Goal: Information Seeking & Learning: Check status

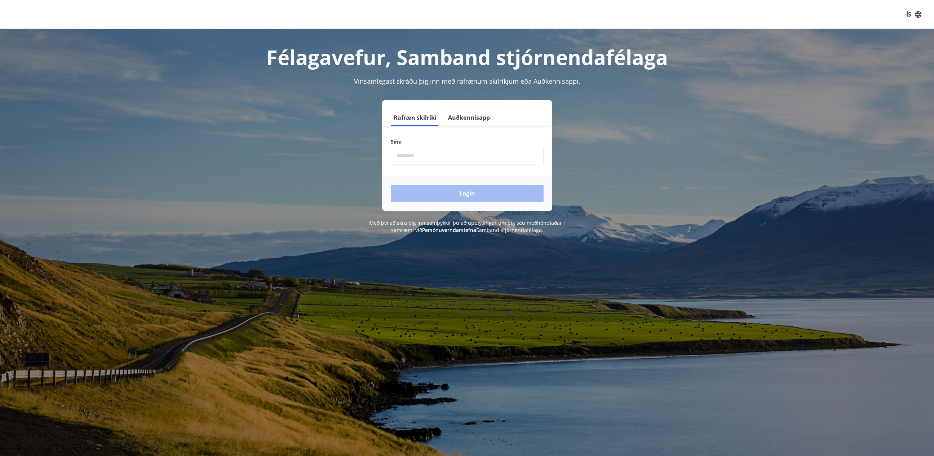
click at [425, 156] on input "phone" at bounding box center [467, 156] width 153 height 18
type input "********"
click at [461, 195] on button "Login" at bounding box center [467, 193] width 153 height 17
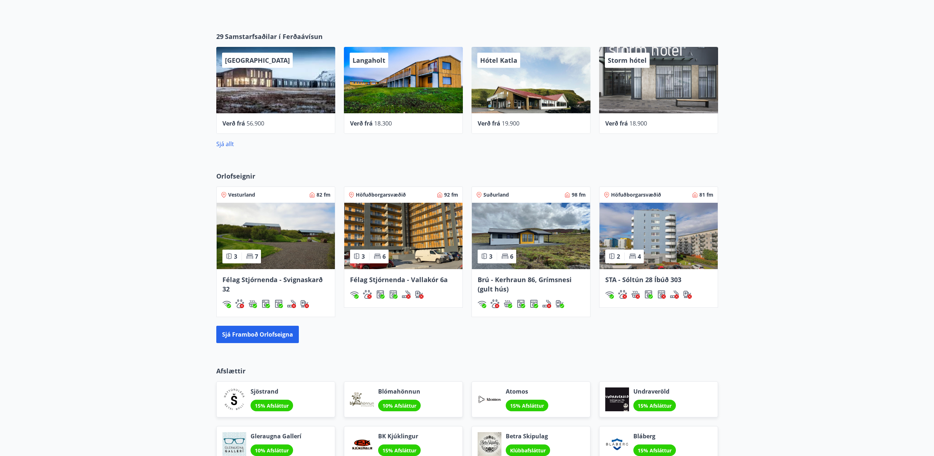
scroll to position [340, 0]
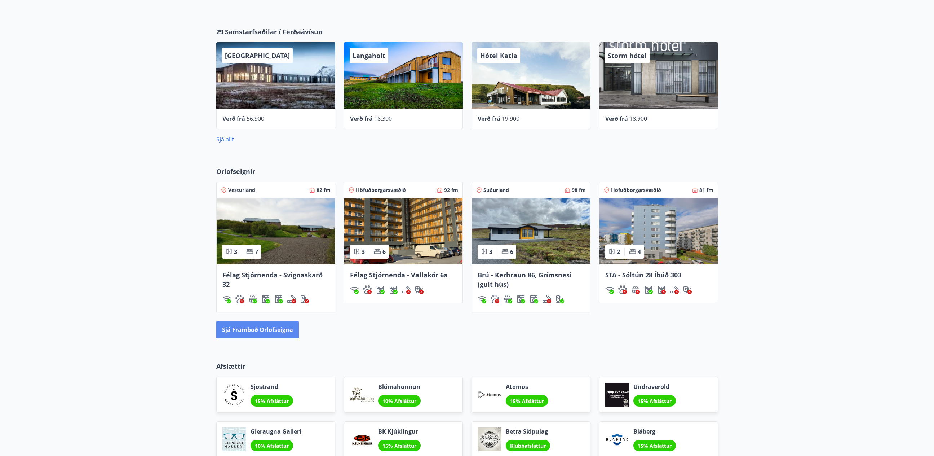
click at [274, 331] on button "Sjá framboð orlofseigna" at bounding box center [257, 329] width 83 height 17
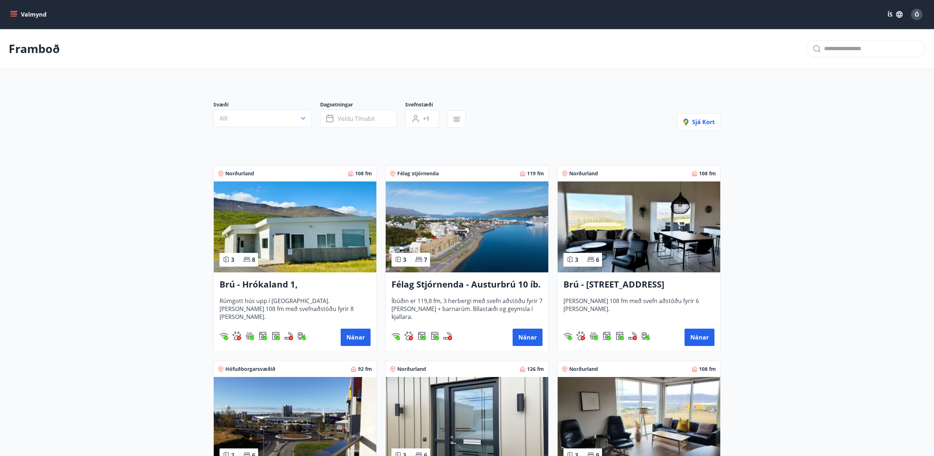
scroll to position [1, 0]
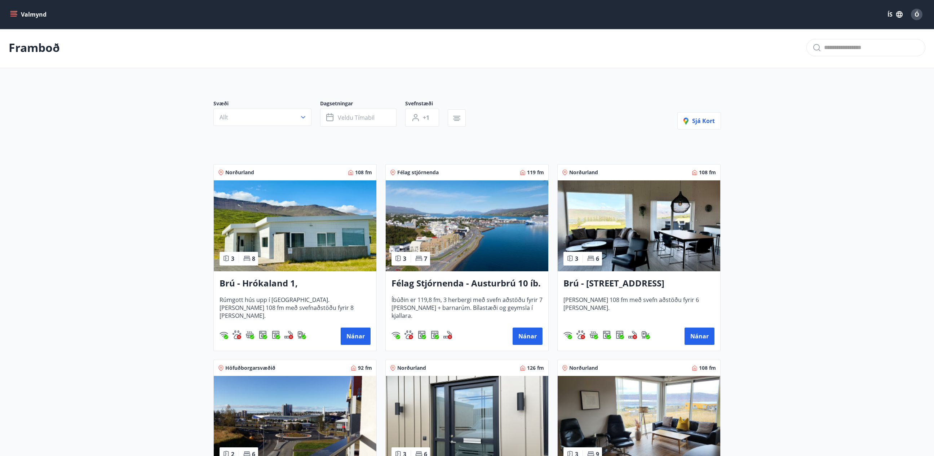
click at [271, 123] on button "Allt" at bounding box center [263, 117] width 98 height 17
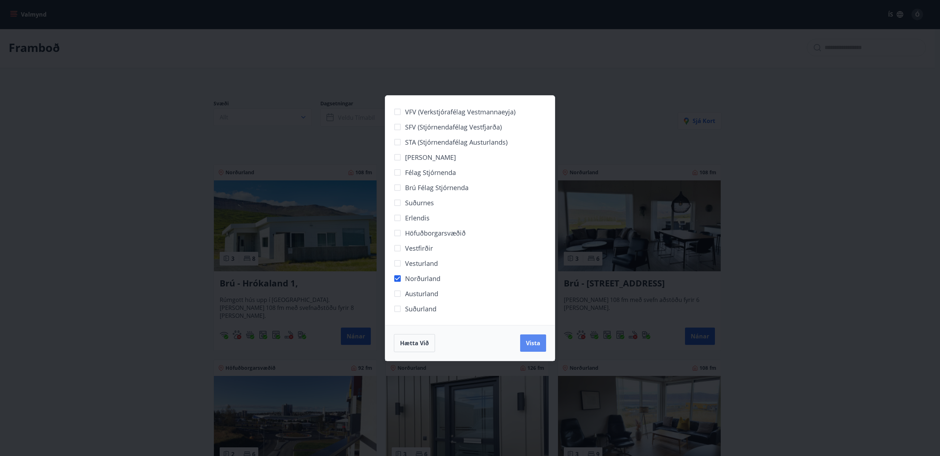
click at [535, 343] on span "Vista" at bounding box center [533, 343] width 14 height 8
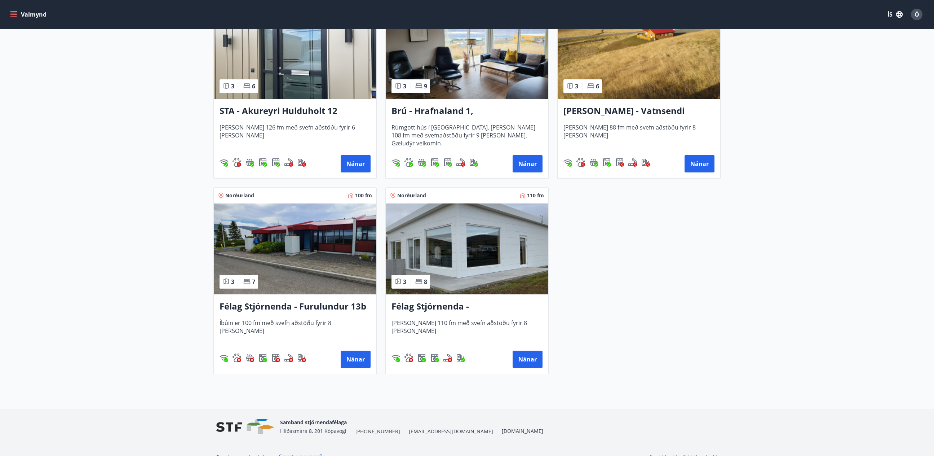
scroll to position [295, 0]
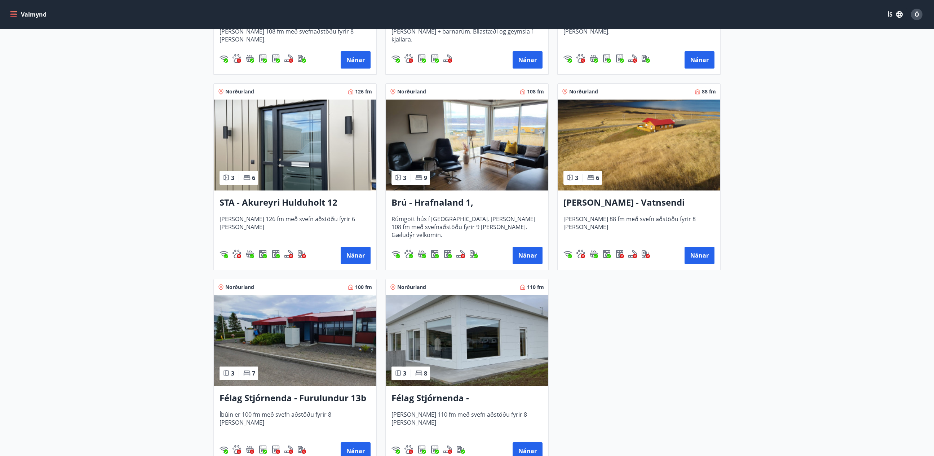
click at [315, 349] on img at bounding box center [295, 340] width 163 height 91
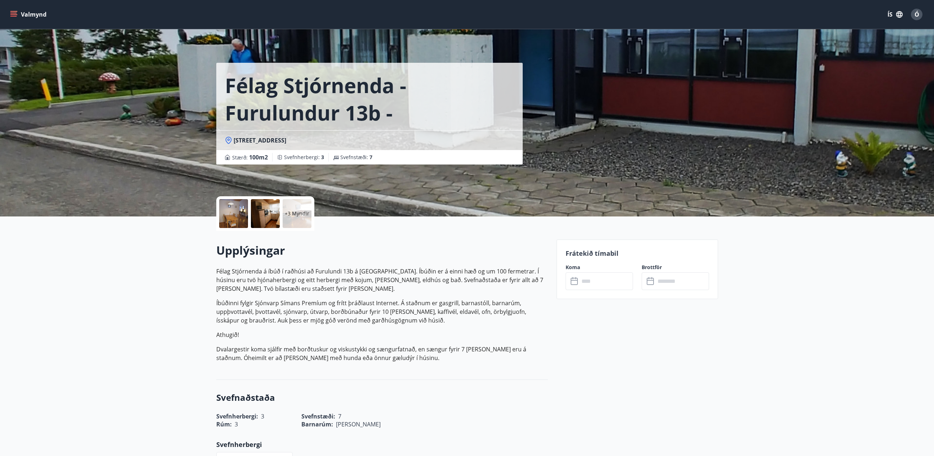
drag, startPoint x: 395, startPoint y: 272, endPoint x: 461, endPoint y: 312, distance: 77.3
click at [461, 312] on p "Félag Stjórnenda á íbúð í raðhúsi að Furulundi 13b á Akureyri. Íbúðin er á einn…" at bounding box center [382, 314] width 332 height 95
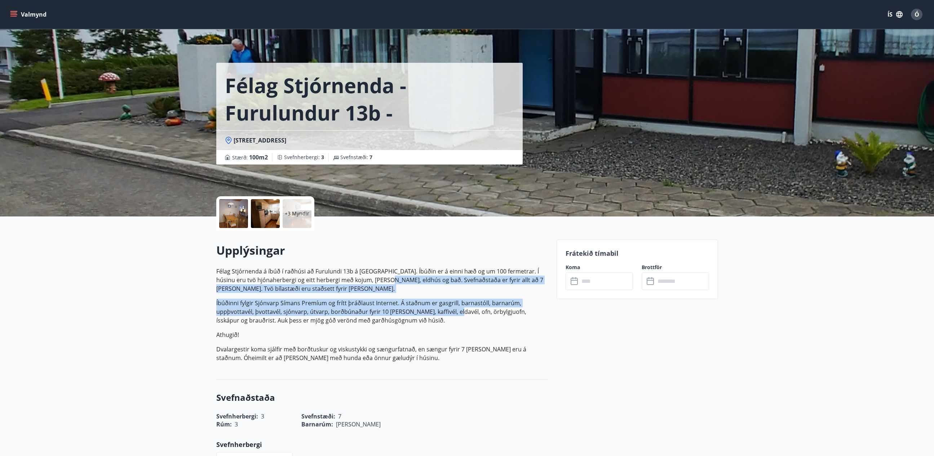
drag, startPoint x: 427, startPoint y: 305, endPoint x: 370, endPoint y: 278, distance: 63.4
click at [370, 278] on p "Félag Stjórnenda á íbúð í raðhúsi að Furulundi 13b á Akureyri. Íbúðin er á einn…" at bounding box center [382, 314] width 332 height 95
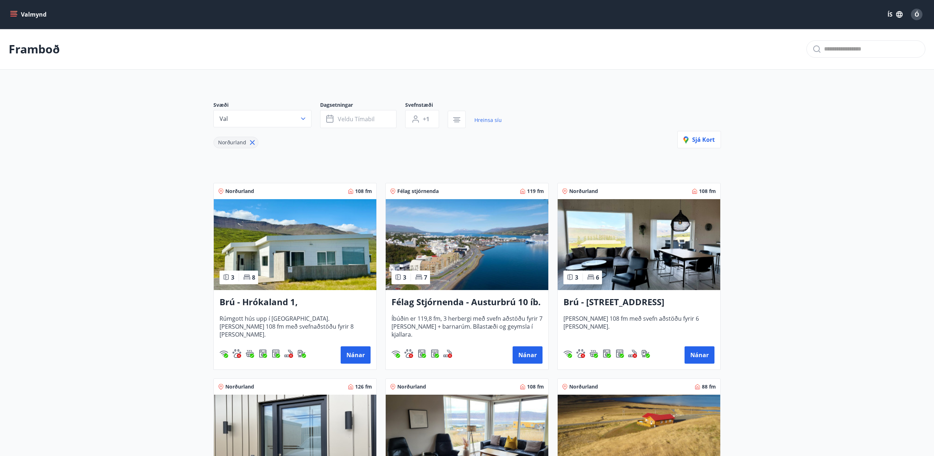
click at [14, 14] on icon "menu" at bounding box center [14, 14] width 8 height 1
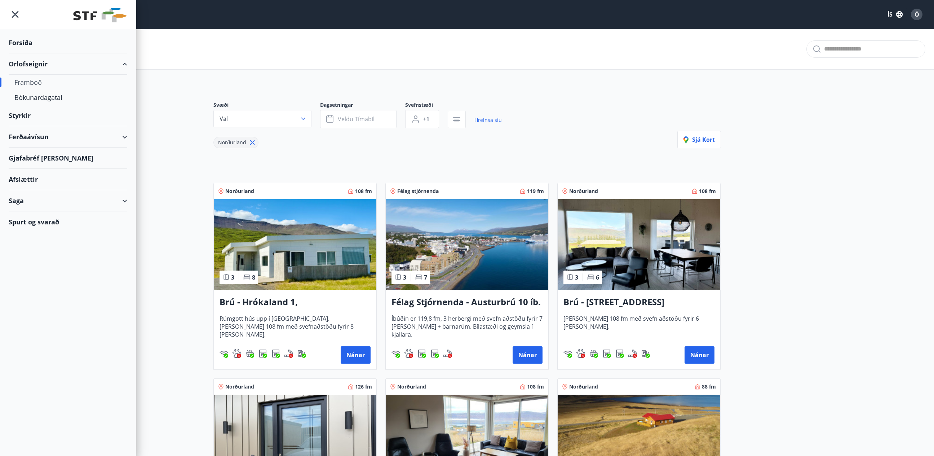
click at [28, 82] on div "Framboð" at bounding box center [67, 82] width 107 height 15
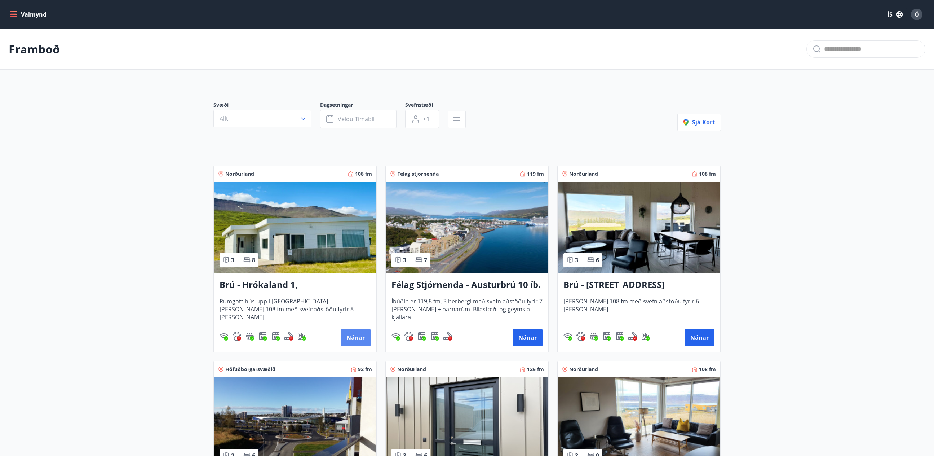
click at [364, 335] on button "Nánar" at bounding box center [356, 337] width 30 height 17
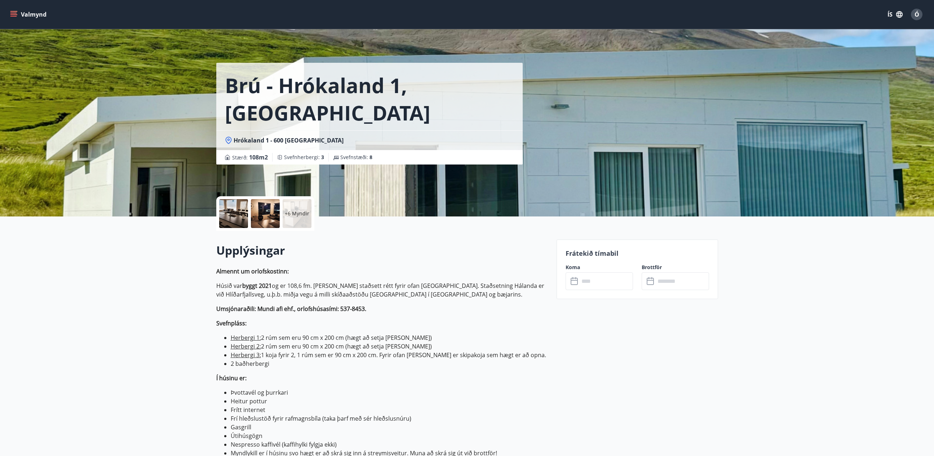
drag, startPoint x: 271, startPoint y: 286, endPoint x: 296, endPoint y: 287, distance: 24.9
click at [272, 286] on strong "byggt 2021" at bounding box center [257, 286] width 30 height 8
drag, startPoint x: 318, startPoint y: 286, endPoint x: 430, endPoint y: 290, distance: 112.2
click at [430, 290] on p "Húsið var byggt 2021 og er 108,6 fm. Húsið er staðsett rétt fyrir ofan Akureyri…" at bounding box center [382, 289] width 332 height 17
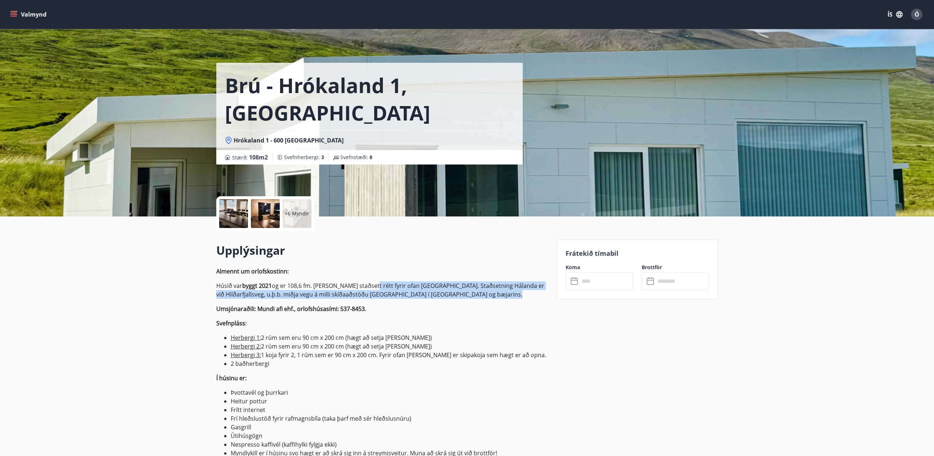
drag, startPoint x: 360, startPoint y: 285, endPoint x: 454, endPoint y: 303, distance: 95.0
click at [454, 303] on p "Almennt um orlofskostinn: Húsið var byggt 2021 og er 108,6 fm. Húsið er staðset…" at bounding box center [382, 399] width 332 height 265
click at [372, 376] on p "Í húsinu er:" at bounding box center [382, 378] width 332 height 9
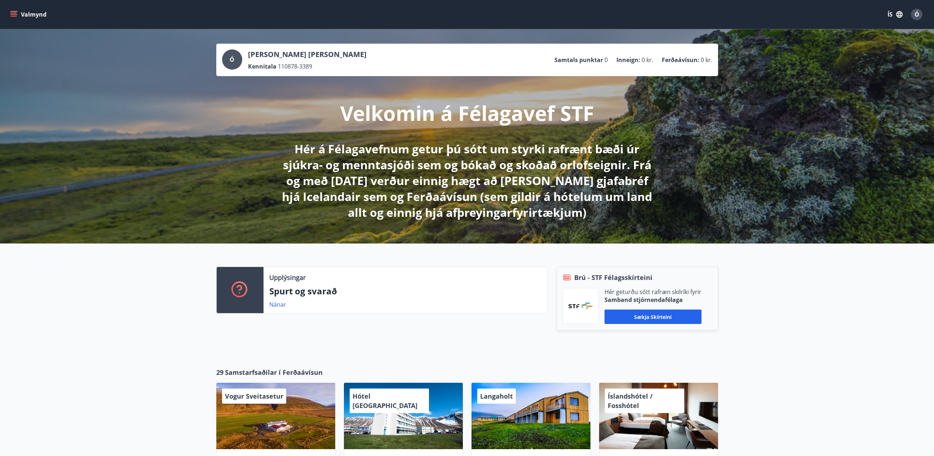
click at [14, 17] on icon "menu" at bounding box center [13, 14] width 7 height 7
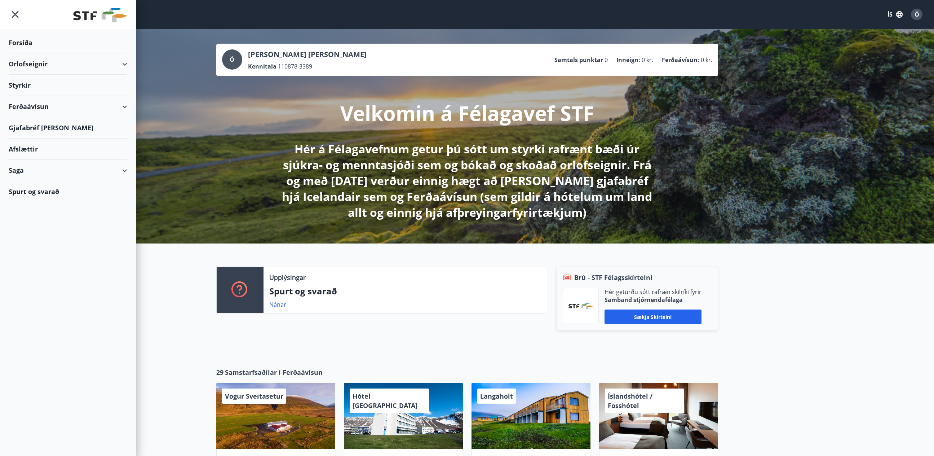
click at [154, 286] on div "Upplýsingar Spurt og svarað Nánar Brú - STF Félagsskírteini Hér geturðu sótt ra…" at bounding box center [467, 299] width 934 height 113
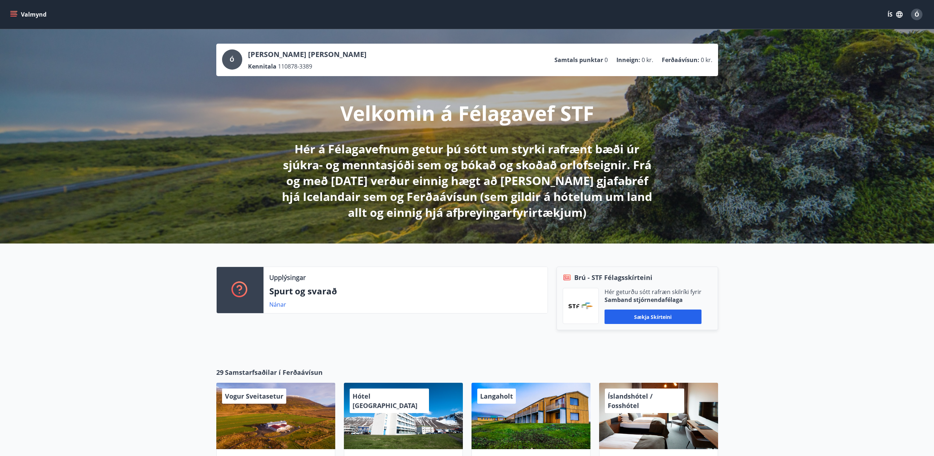
click at [14, 21] on div "Valmynd ÍS Ó" at bounding box center [467, 14] width 917 height 17
click at [15, 19] on button "Valmynd" at bounding box center [29, 14] width 41 height 13
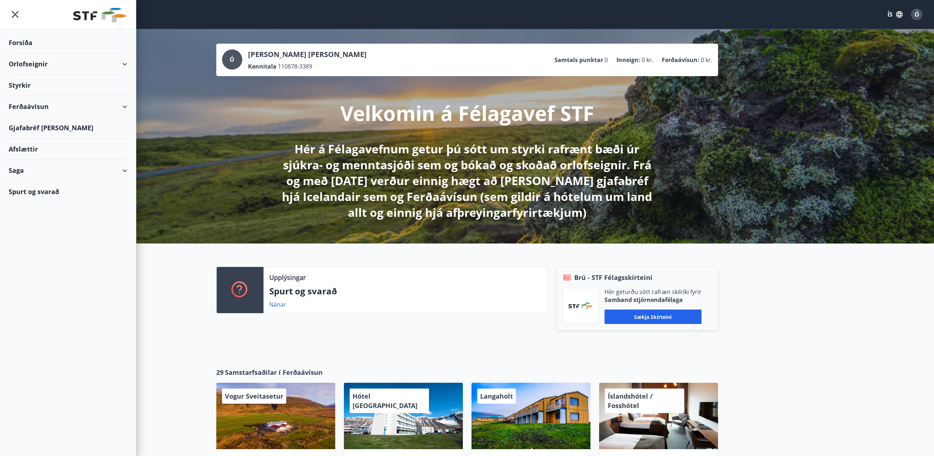
click at [27, 42] on div "Forsíða" at bounding box center [68, 42] width 119 height 21
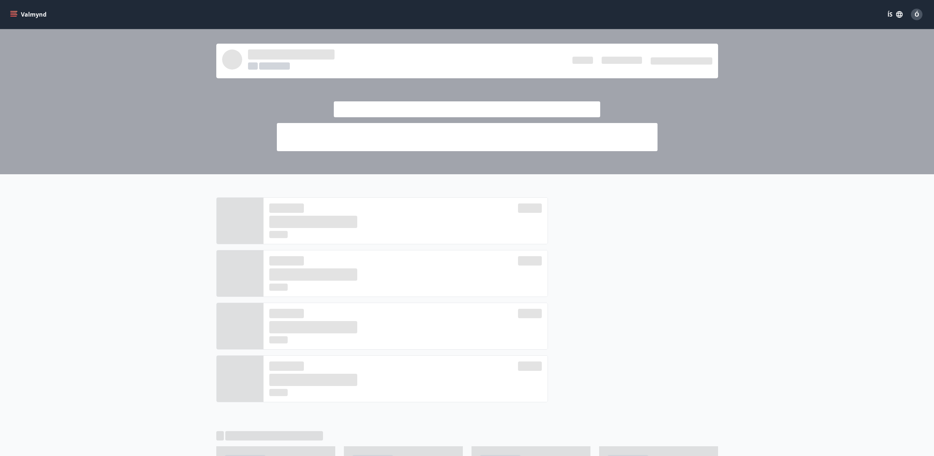
click at [12, 12] on icon "menu" at bounding box center [13, 14] width 7 height 7
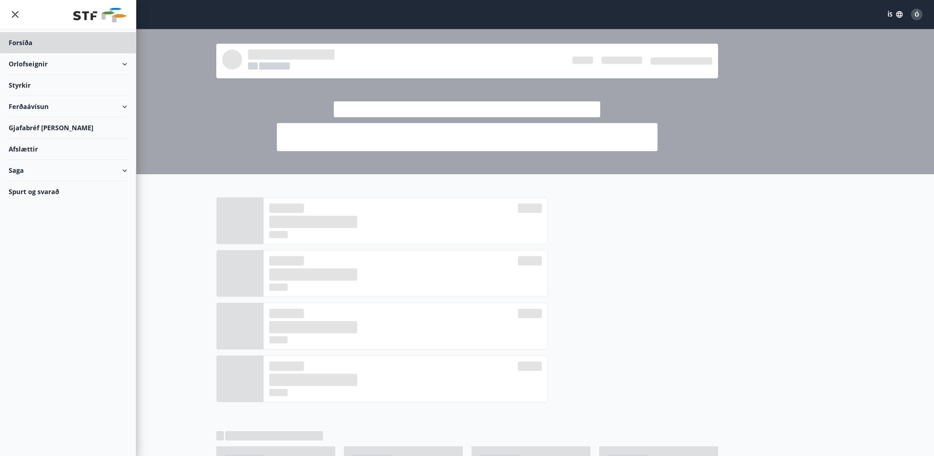
click at [48, 53] on div "Styrkir" at bounding box center [68, 42] width 119 height 21
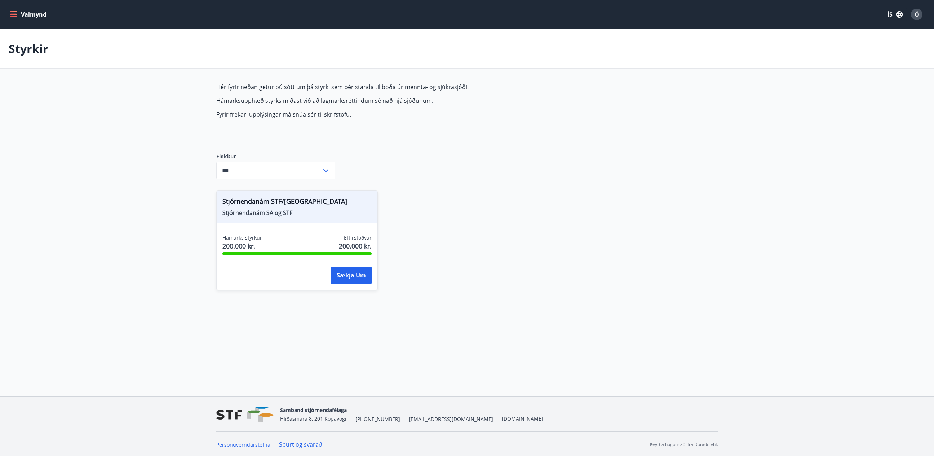
click at [238, 172] on input "***" at bounding box center [268, 171] width 105 height 18
click at [256, 195] on li "Sjúkrasjóður" at bounding box center [276, 198] width 118 height 13
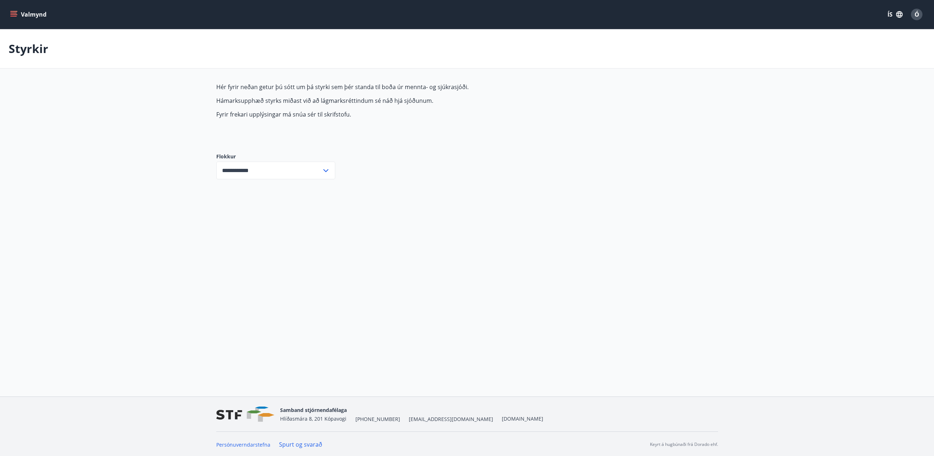
click at [296, 168] on input "**********" at bounding box center [268, 171] width 105 height 18
click at [235, 187] on li "Öll" at bounding box center [276, 185] width 118 height 13
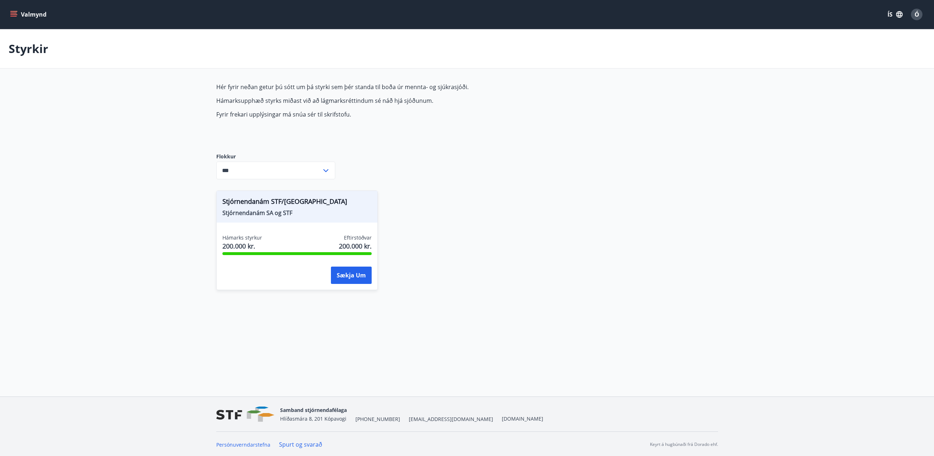
click at [283, 175] on input "***" at bounding box center [268, 171] width 105 height 18
click at [252, 211] on li "Starfsmenntunarsjóður" at bounding box center [276, 211] width 118 height 13
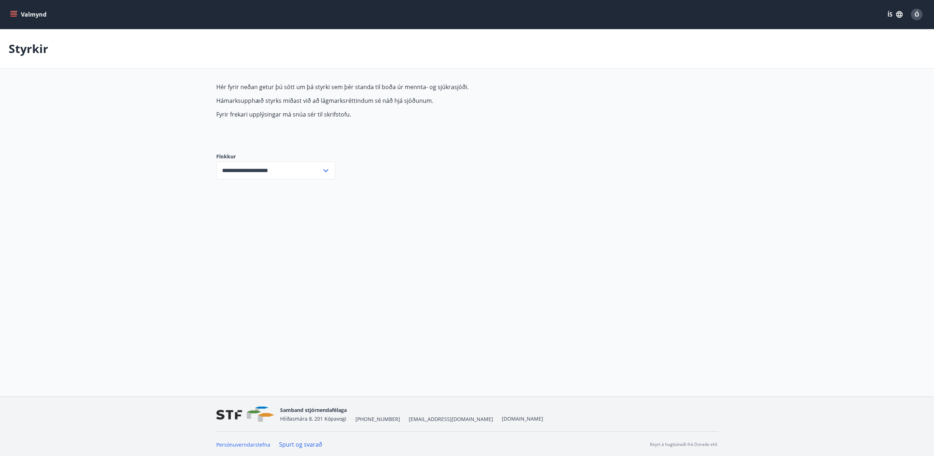
click at [264, 169] on input "**********" at bounding box center [268, 171] width 105 height 18
click at [237, 185] on li "Öll" at bounding box center [276, 185] width 118 height 13
type input "***"
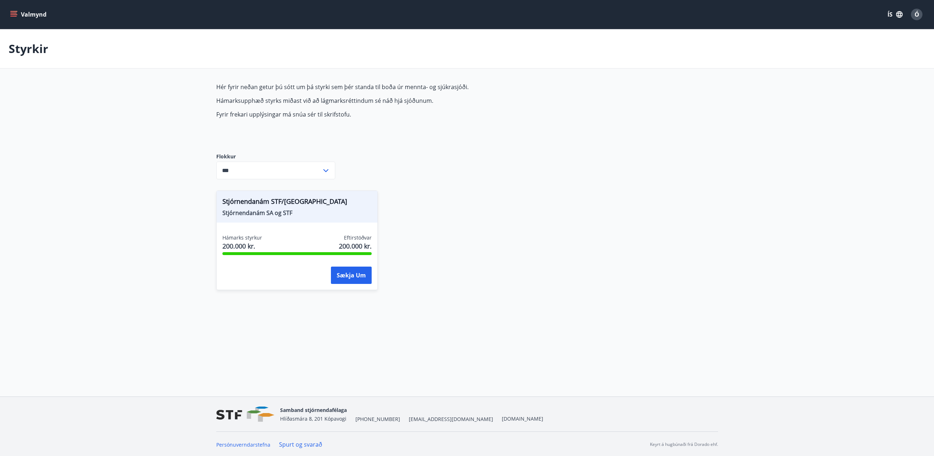
click at [9, 16] on button "Valmynd" at bounding box center [29, 14] width 41 height 13
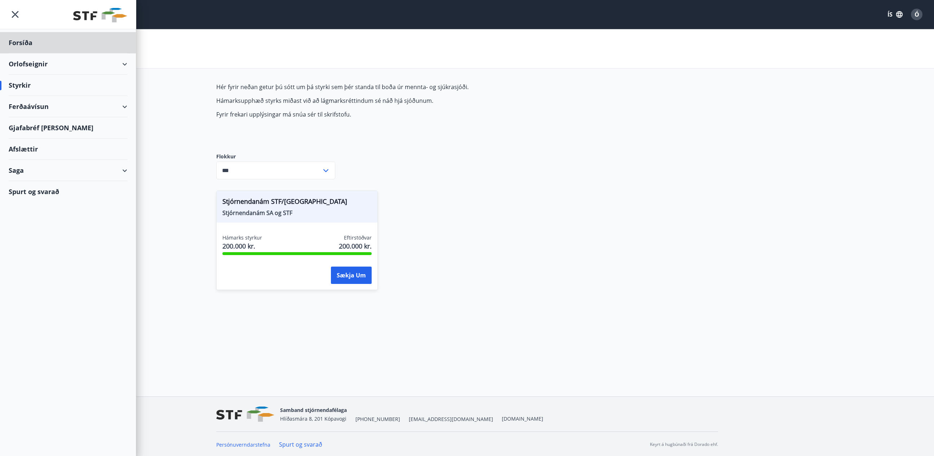
click at [27, 87] on div "Styrkir" at bounding box center [68, 85] width 119 height 21
click at [27, 86] on div "Styrkir" at bounding box center [68, 85] width 119 height 21
click at [188, 101] on main "Styrkir Hér fyrir neðan getur þú sótt um þá styrki sem þér standa til boða úr m…" at bounding box center [467, 163] width 934 height 269
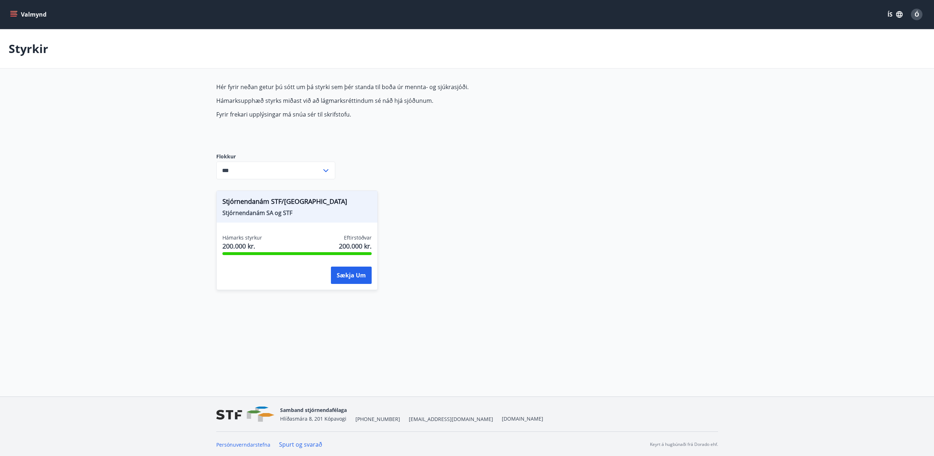
click at [14, 13] on icon "menu" at bounding box center [13, 13] width 6 height 1
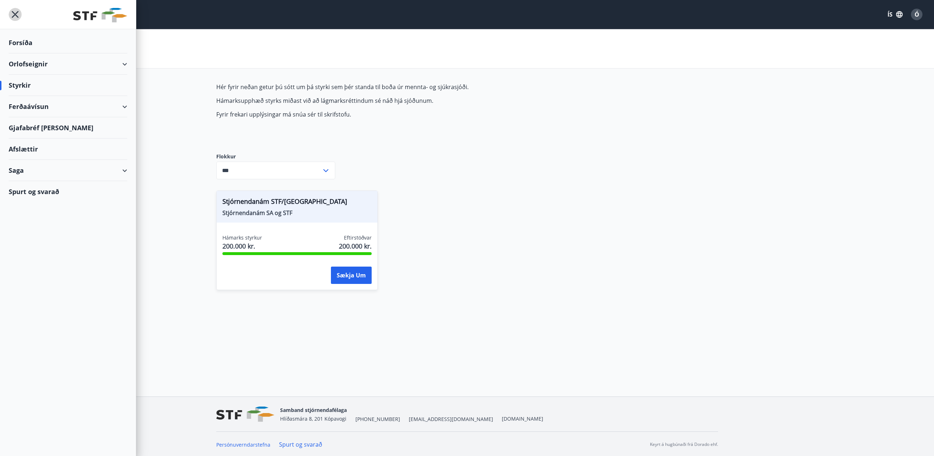
click at [16, 14] on icon "menu" at bounding box center [15, 14] width 13 height 13
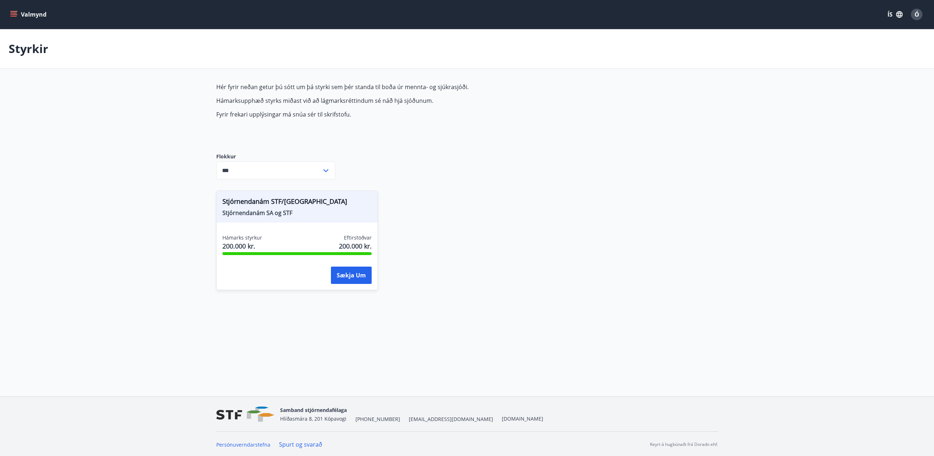
click at [16, 15] on icon "menu" at bounding box center [13, 14] width 7 height 7
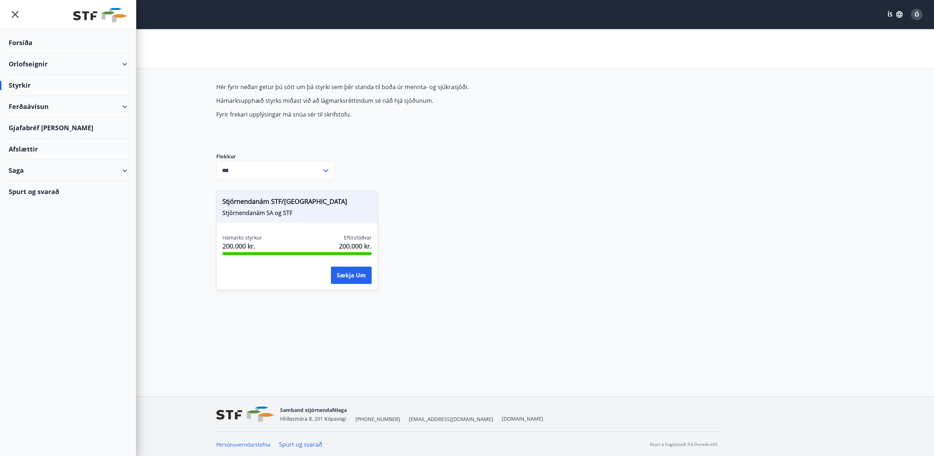
click at [20, 41] on div "Forsíða" at bounding box center [68, 42] width 119 height 21
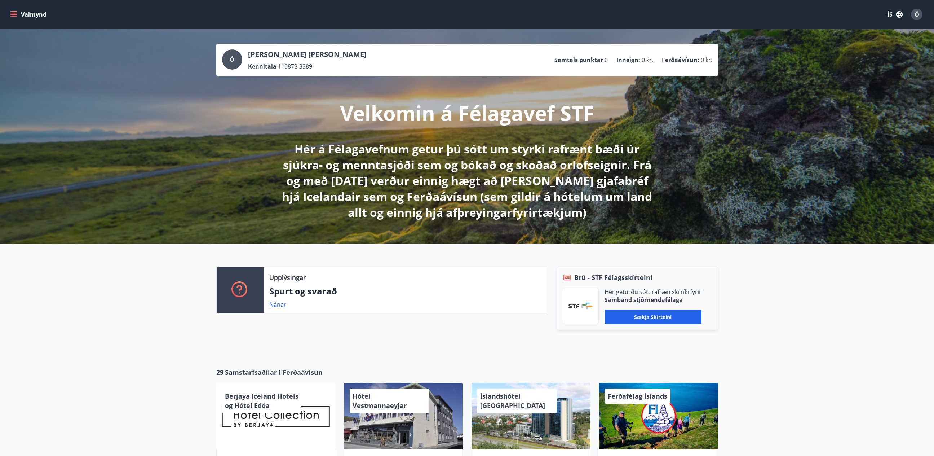
scroll to position [1, 0]
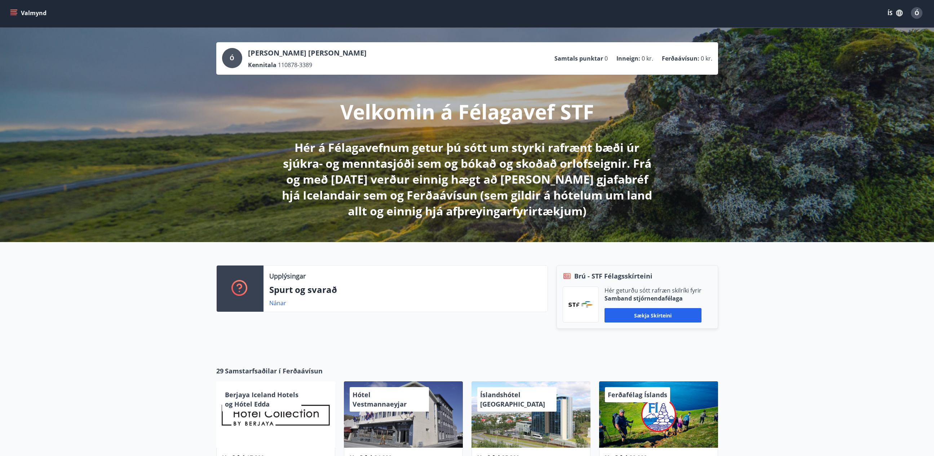
click at [16, 16] on icon "menu" at bounding box center [13, 12] width 7 height 7
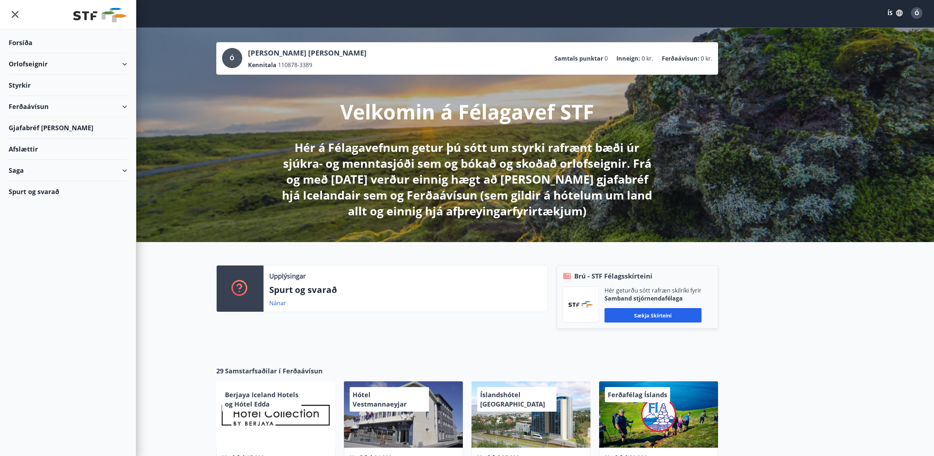
click at [27, 53] on div "Styrkir" at bounding box center [68, 42] width 119 height 21
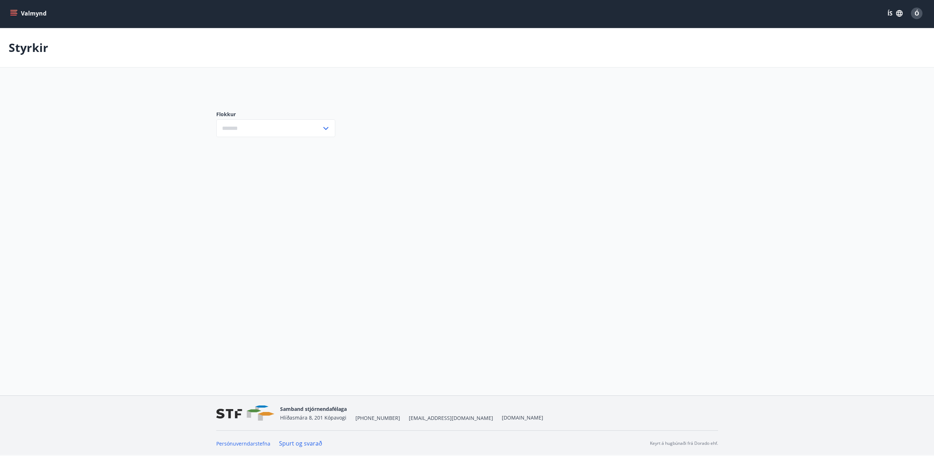
scroll to position [1, 0]
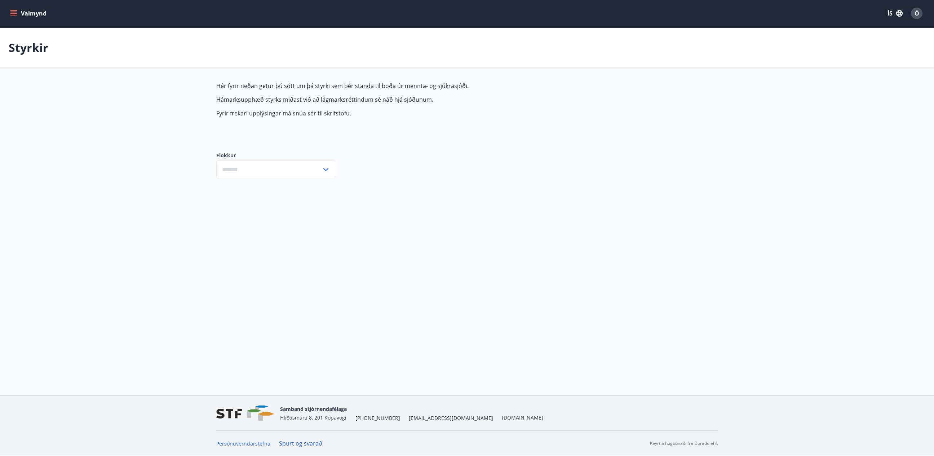
type input "***"
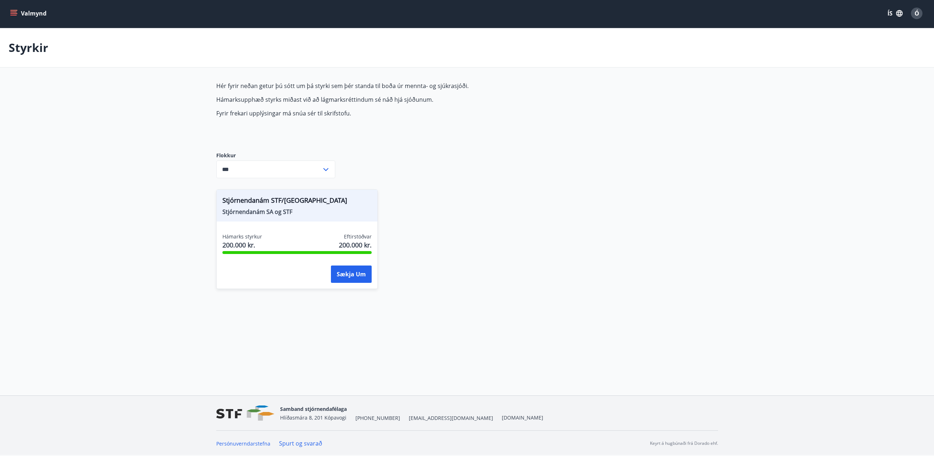
click at [12, 13] on icon "menu" at bounding box center [14, 13] width 8 height 1
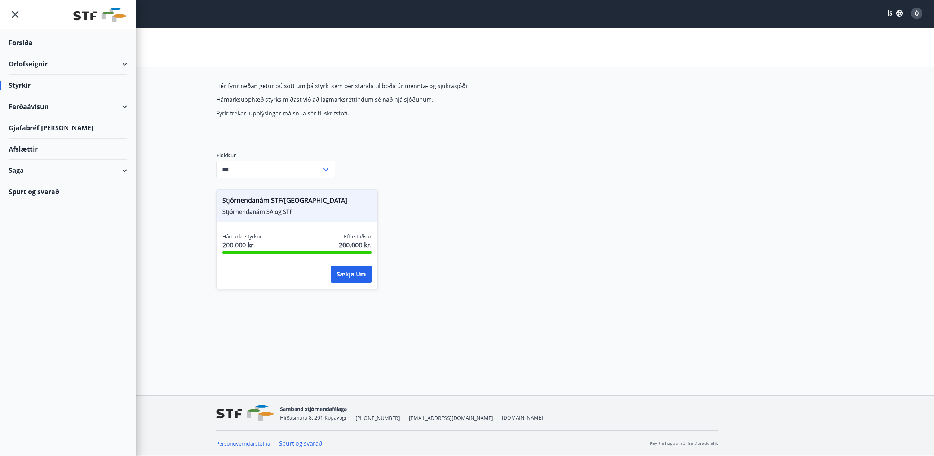
click at [30, 172] on div "Saga" at bounding box center [68, 170] width 119 height 21
click at [30, 303] on div "Spurt og svarað" at bounding box center [68, 297] width 119 height 21
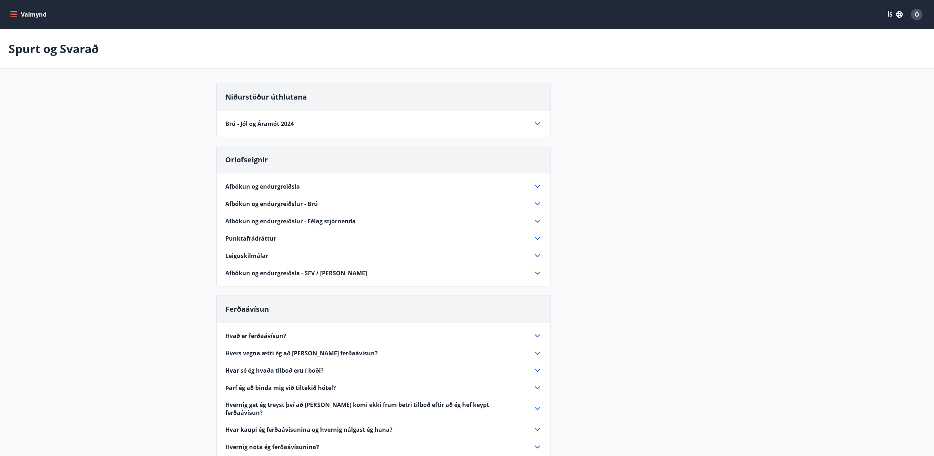
click at [13, 10] on button "Valmynd" at bounding box center [29, 14] width 41 height 13
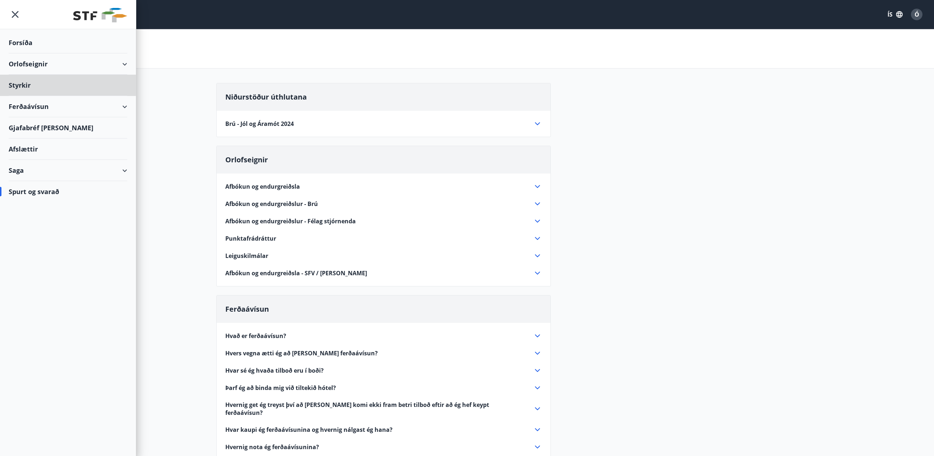
click at [30, 44] on div "Forsíða" at bounding box center [68, 42] width 119 height 21
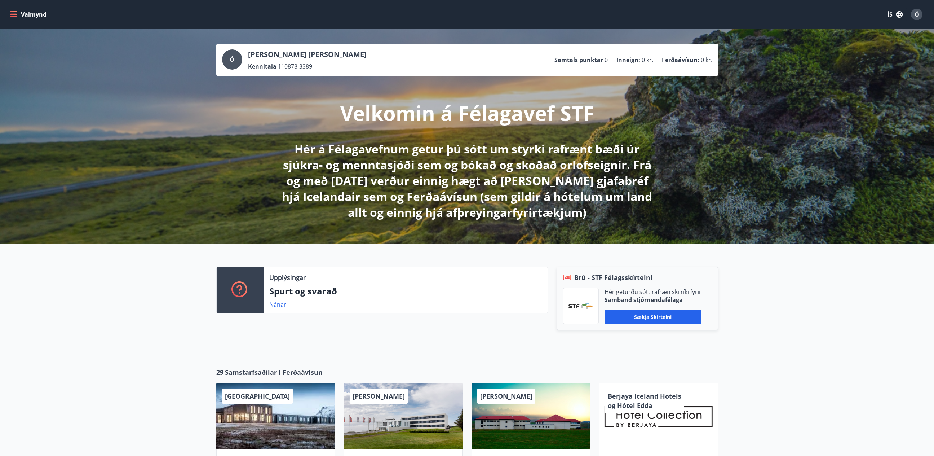
click at [14, 16] on icon "menu" at bounding box center [13, 16] width 6 height 1
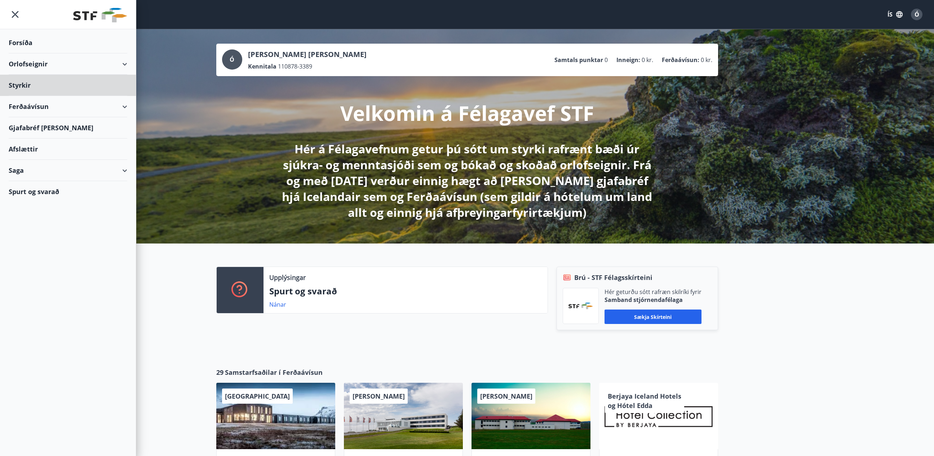
click at [29, 44] on div "Forsíða" at bounding box center [68, 42] width 119 height 21
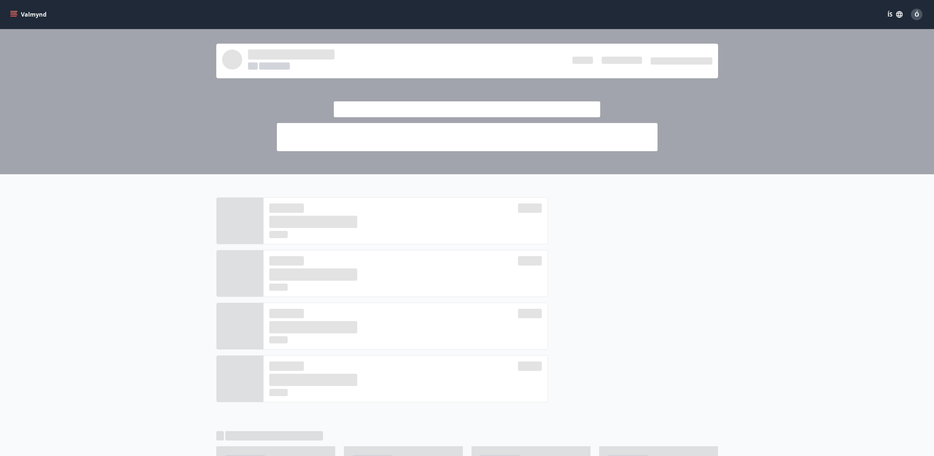
click at [916, 14] on span "Ó" at bounding box center [917, 14] width 5 height 8
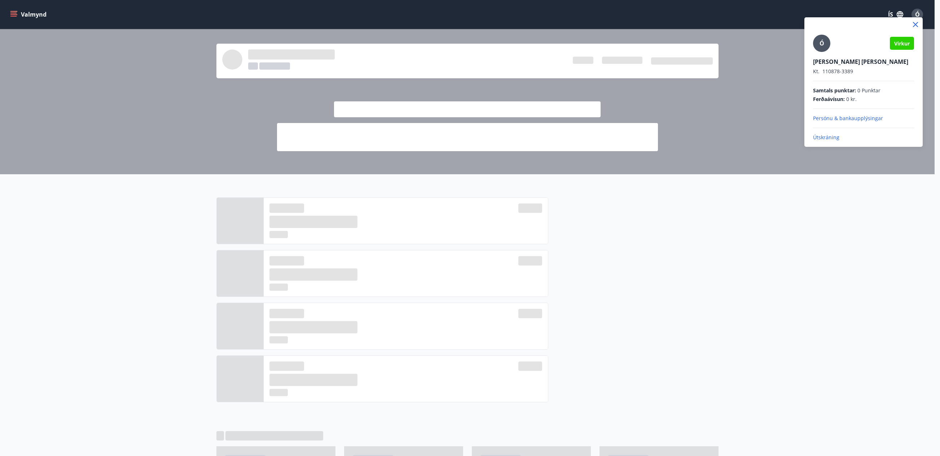
click at [811, 238] on div at bounding box center [470, 228] width 940 height 456
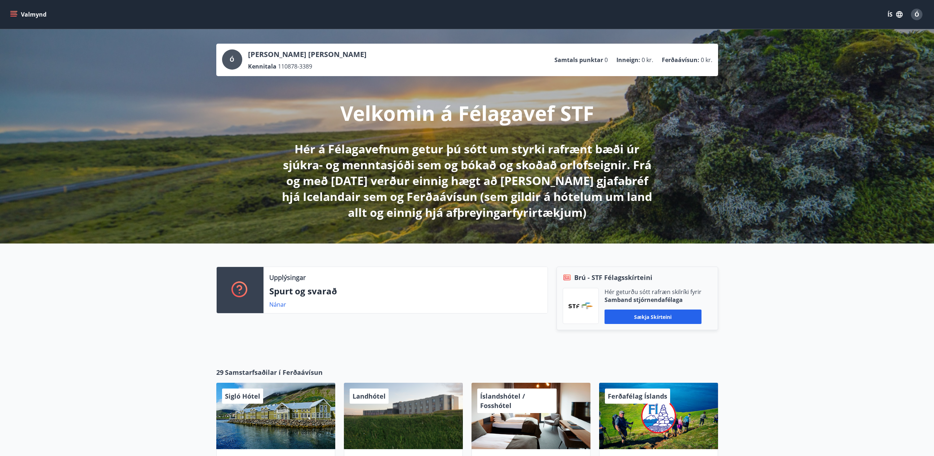
click at [12, 16] on icon "menu" at bounding box center [13, 16] width 6 height 1
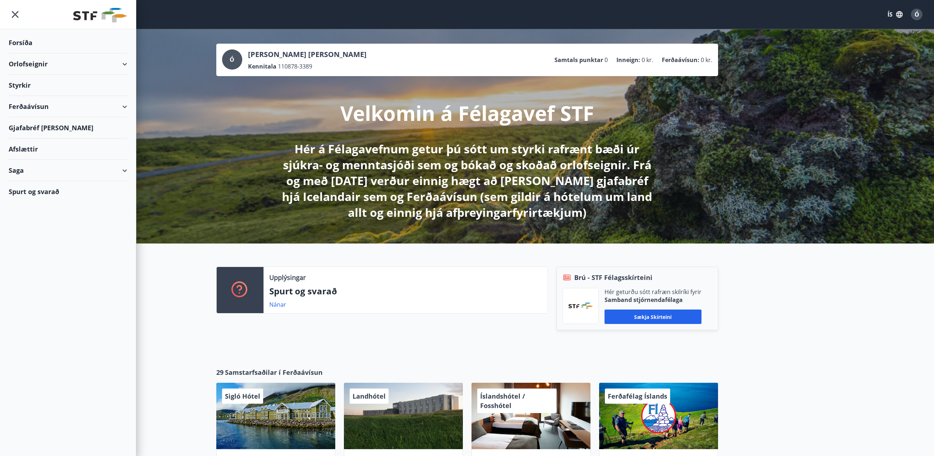
click at [19, 44] on div "Forsíða" at bounding box center [68, 42] width 119 height 21
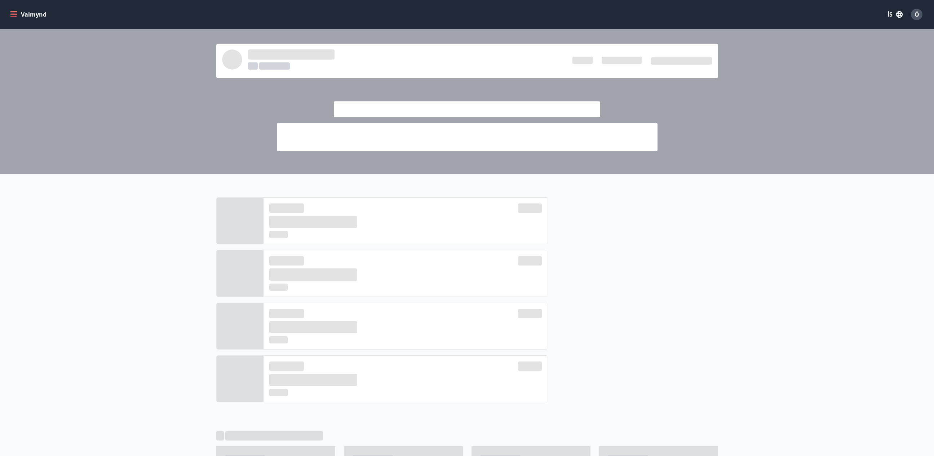
click at [13, 13] on icon "menu" at bounding box center [13, 13] width 6 height 1
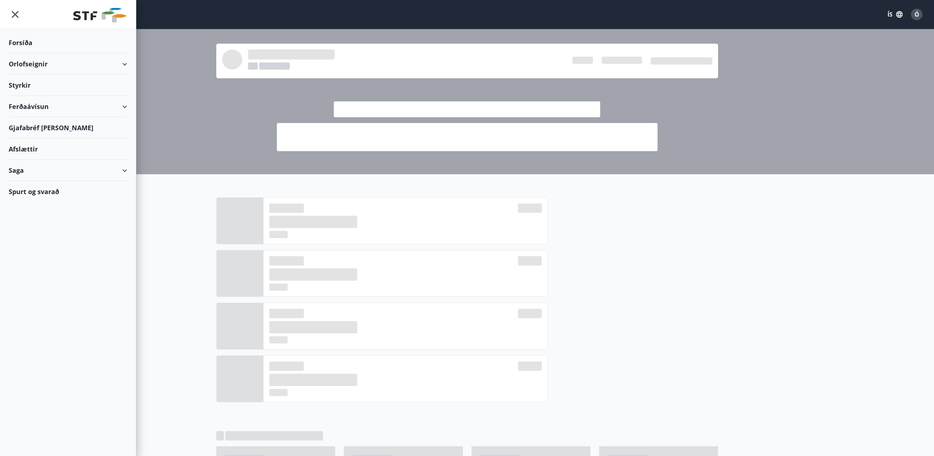
click at [29, 149] on div "Afslættir" at bounding box center [68, 148] width 119 height 21
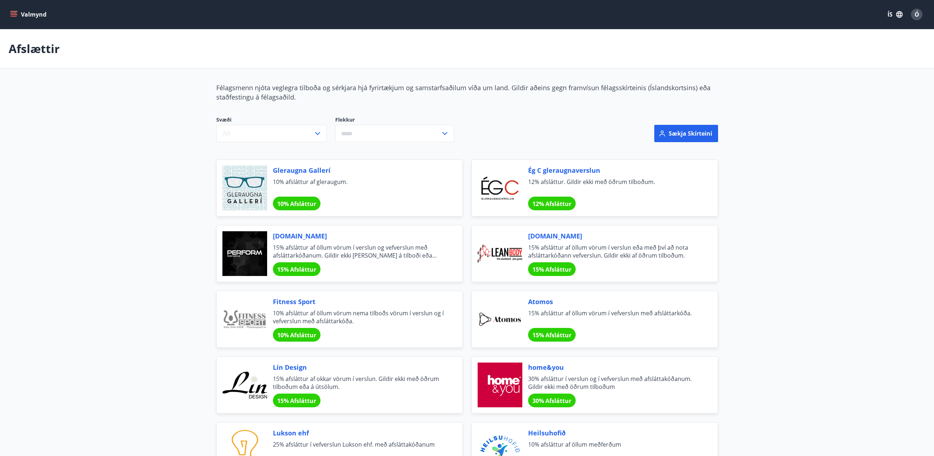
click at [18, 14] on button "Valmynd" at bounding box center [29, 14] width 41 height 13
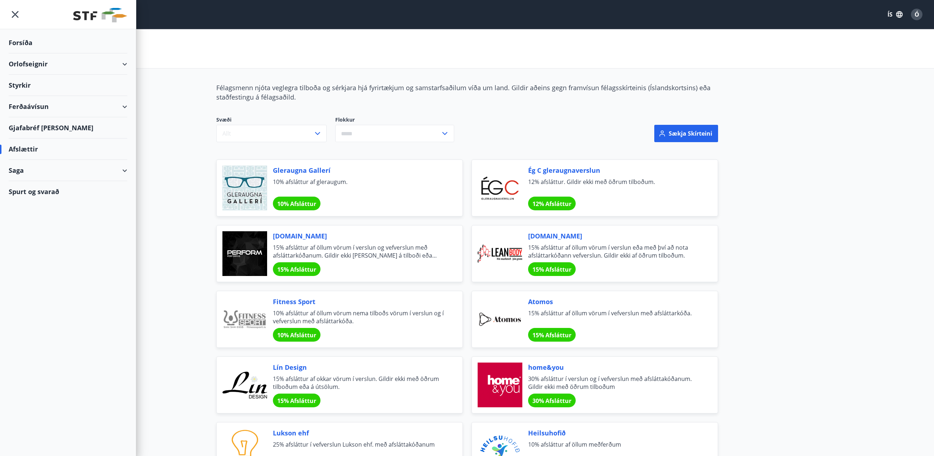
click at [71, 60] on div "Orlofseignir" at bounding box center [68, 63] width 119 height 21
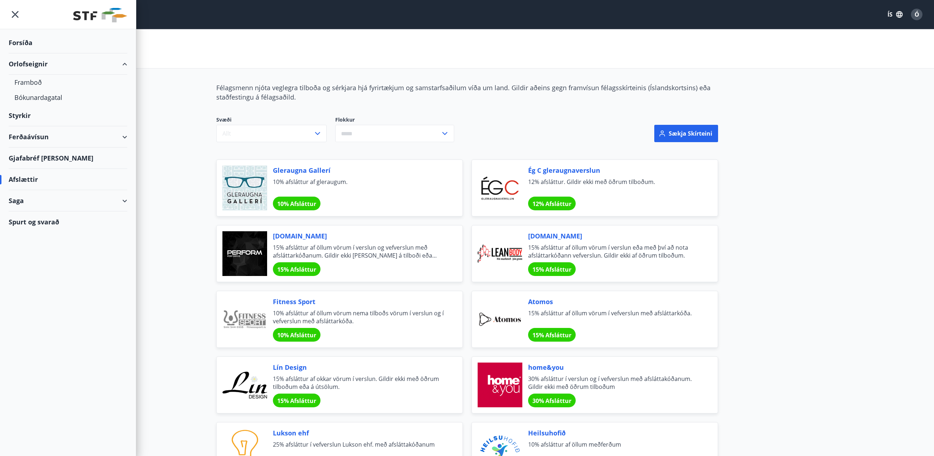
click at [24, 42] on div "Forsíða" at bounding box center [68, 42] width 119 height 21
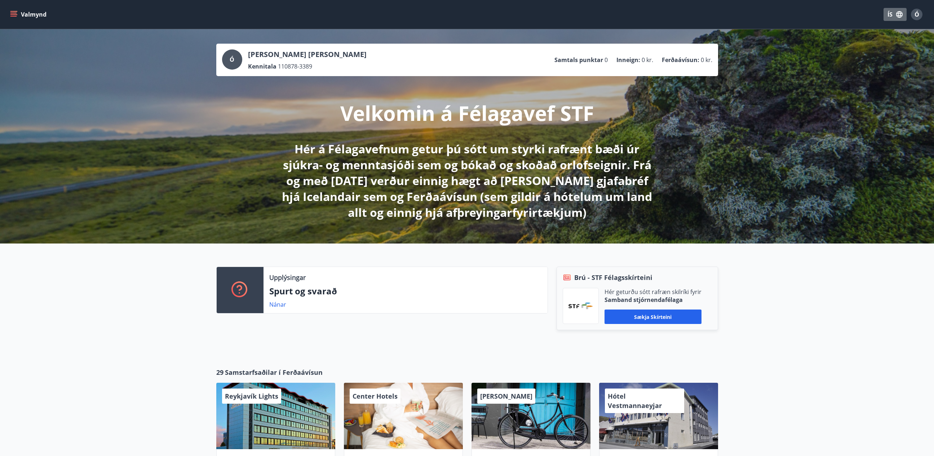
click at [893, 19] on button "ÍS" at bounding box center [895, 14] width 23 height 13
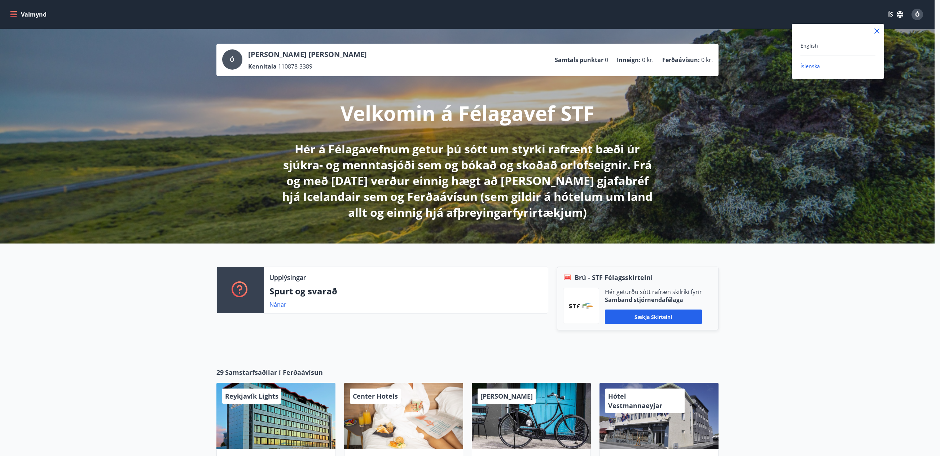
click at [36, 17] on div at bounding box center [470, 228] width 940 height 456
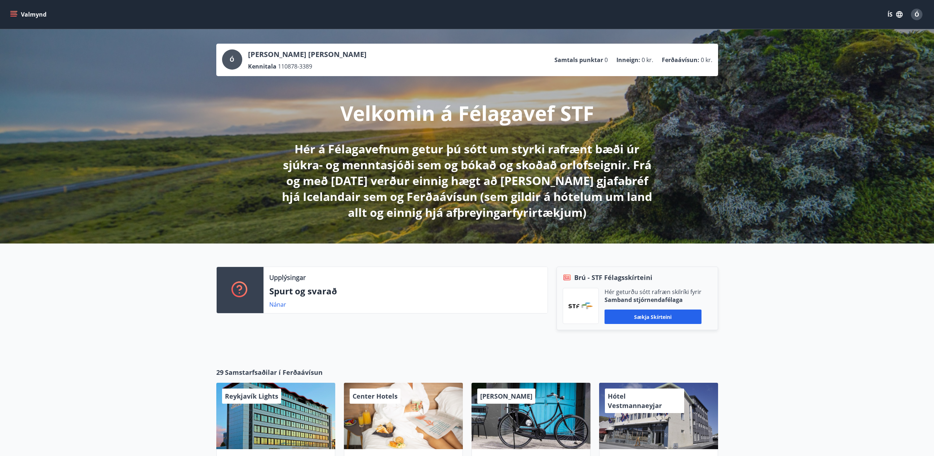
click at [34, 16] on button "Valmynd" at bounding box center [29, 14] width 41 height 13
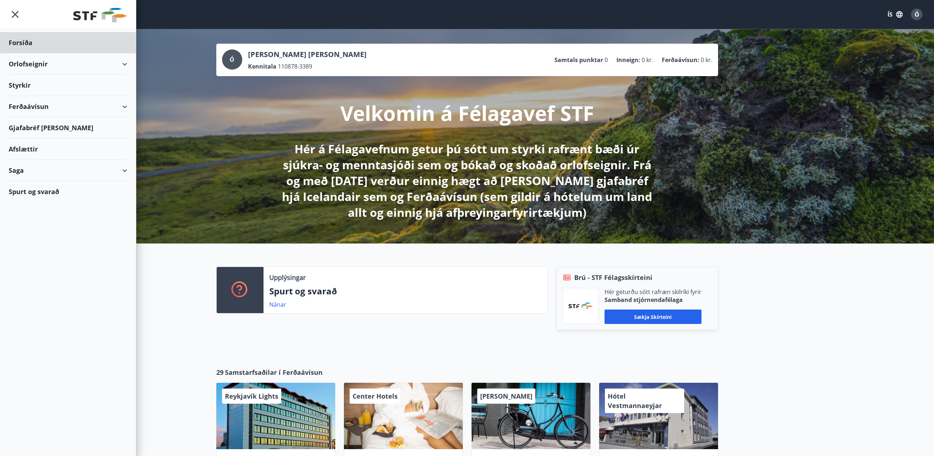
click at [30, 53] on div "Styrkir" at bounding box center [68, 42] width 119 height 21
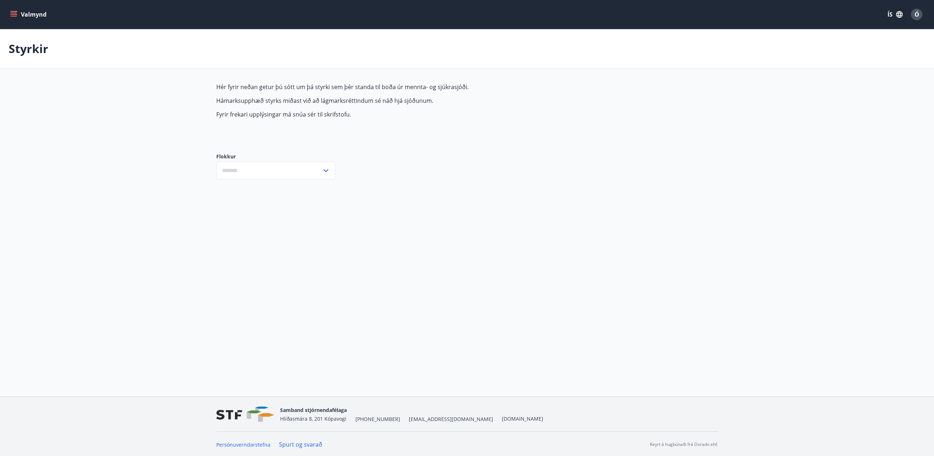
type input "***"
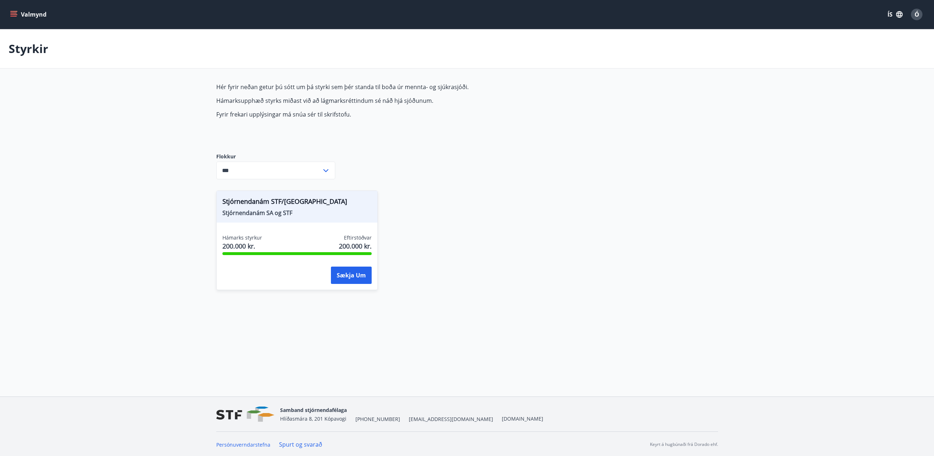
click at [898, 14] on icon "button" at bounding box center [900, 14] width 6 height 6
click at [862, 140] on div at bounding box center [470, 228] width 940 height 456
click at [26, 12] on button "Valmynd" at bounding box center [29, 14] width 41 height 13
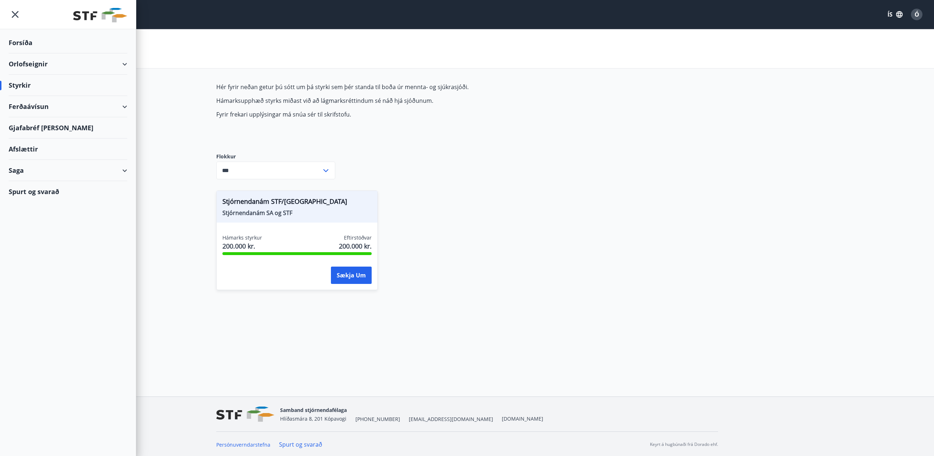
click at [20, 17] on icon "menu" at bounding box center [15, 14] width 13 height 13
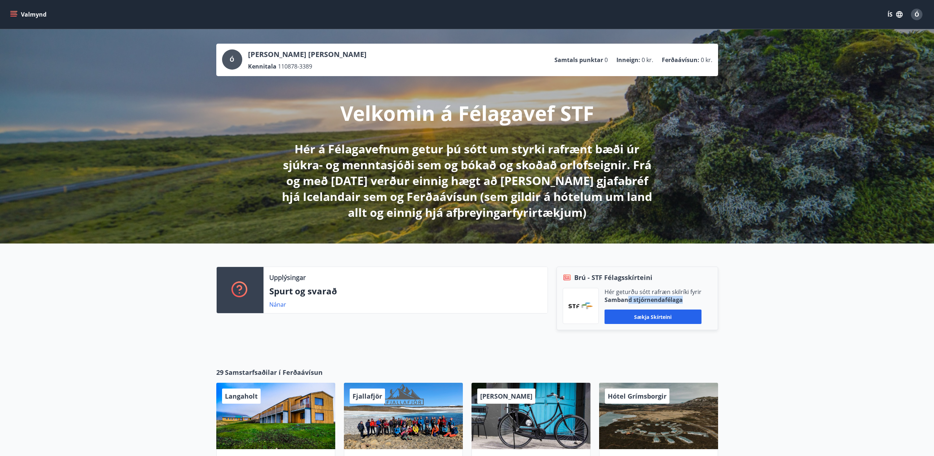
drag, startPoint x: 626, startPoint y: 296, endPoint x: 685, endPoint y: 307, distance: 59.7
click at [685, 306] on div "Hér geturðu sótt rafræn skilríki fyrir Samband stjórnendafélaga Sækja skírteini" at bounding box center [653, 306] width 97 height 36
drag, startPoint x: 749, startPoint y: 320, endPoint x: 712, endPoint y: 319, distance: 36.8
click at [748, 320] on div "Upplýsingar Spurt og svarað Nánar Brú - STF Félagsskírteini Hér geturðu sótt ra…" at bounding box center [467, 299] width 934 height 113
click at [641, 317] on button "Sækja skírteini" at bounding box center [653, 316] width 97 height 14
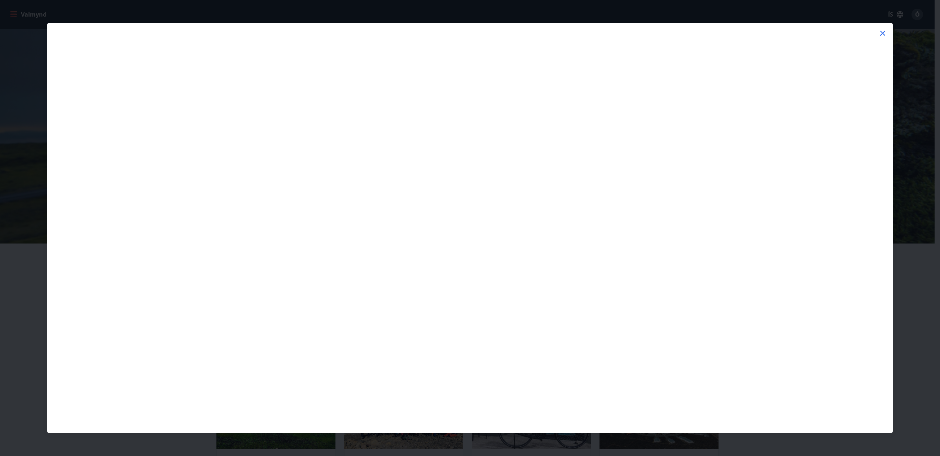
click at [885, 33] on icon at bounding box center [882, 33] width 9 height 9
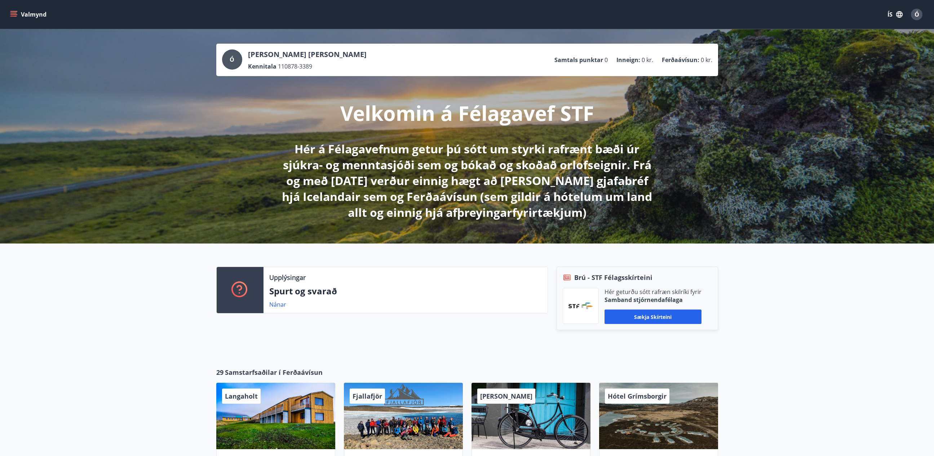
click at [13, 13] on icon "menu" at bounding box center [13, 14] width 7 height 7
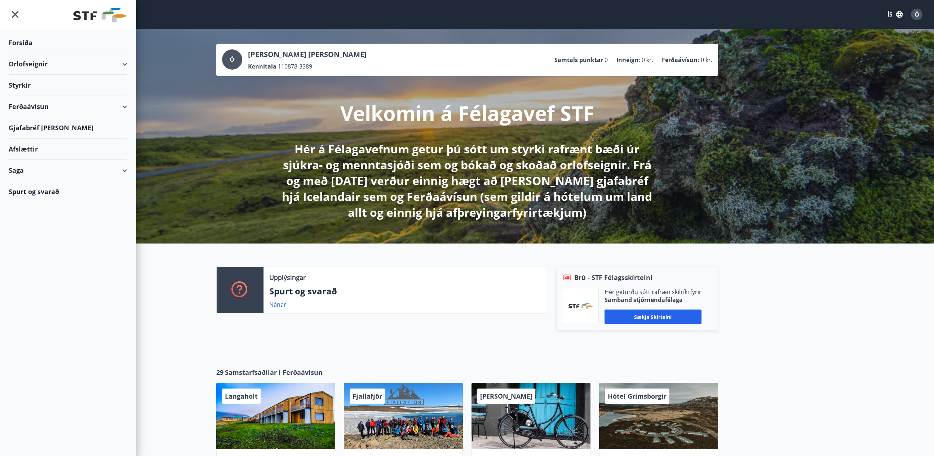
click at [896, 12] on icon "button" at bounding box center [900, 14] width 8 height 8
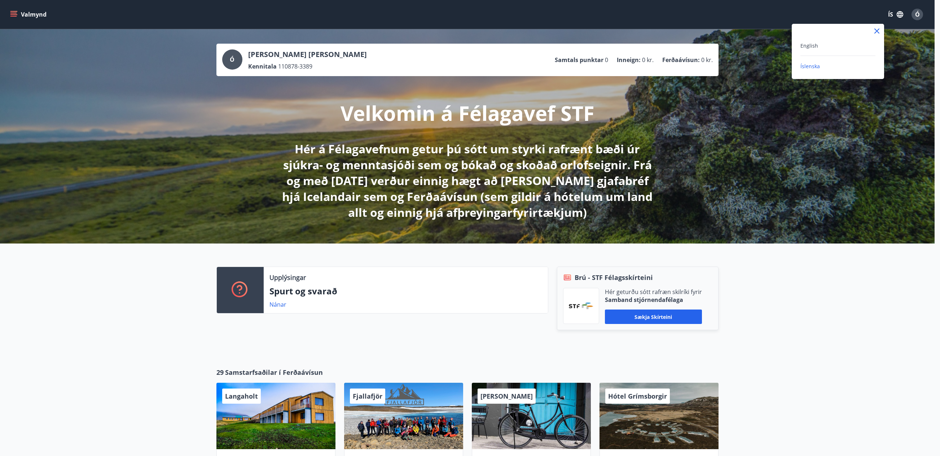
click at [920, 12] on div at bounding box center [470, 228] width 940 height 456
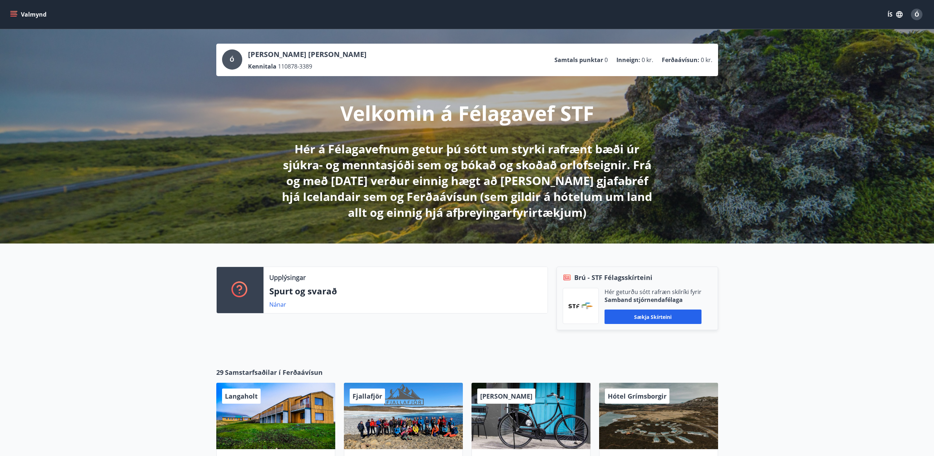
click at [917, 16] on span "Ó" at bounding box center [917, 14] width 5 height 8
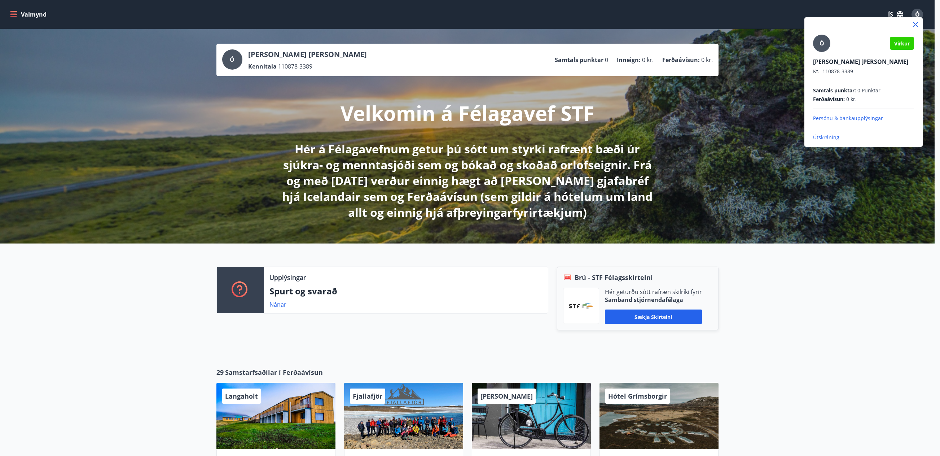
click at [826, 138] on p "Útskráning" at bounding box center [863, 137] width 101 height 7
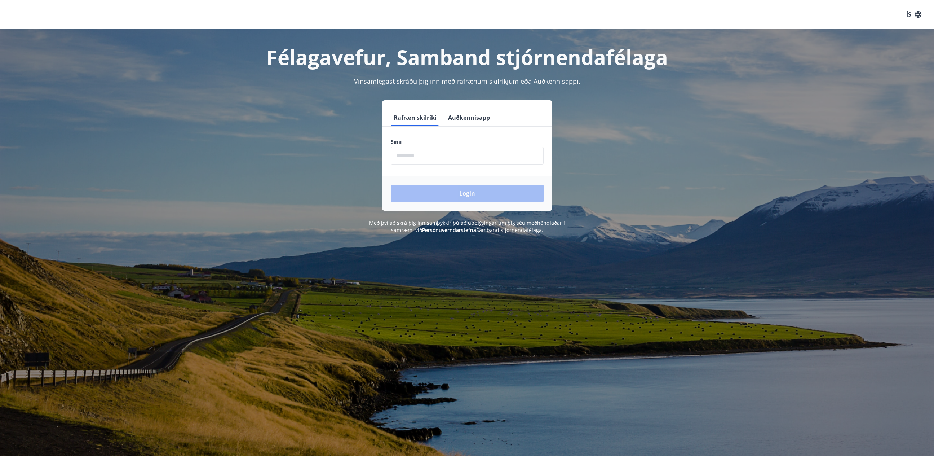
click at [415, 153] on input "phone" at bounding box center [467, 156] width 153 height 18
type input "********"
click at [459, 193] on button "Login" at bounding box center [467, 193] width 153 height 17
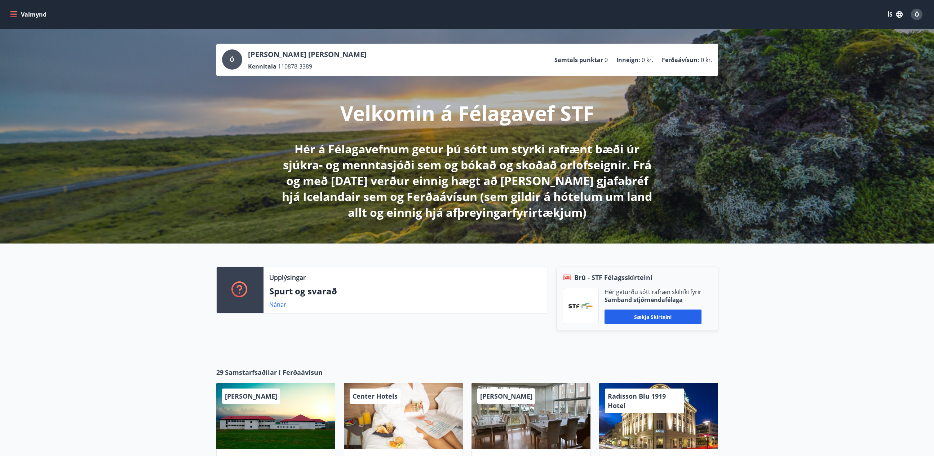
click at [12, 15] on icon "menu" at bounding box center [13, 14] width 7 height 7
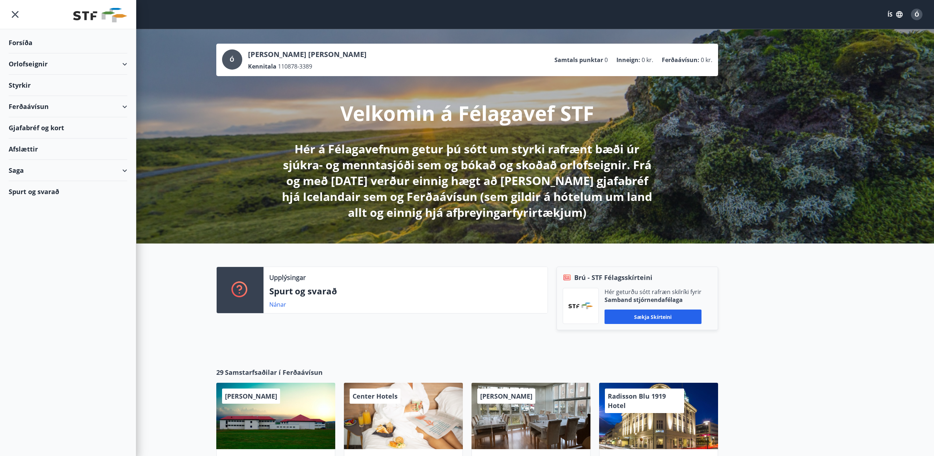
click at [20, 53] on div "Styrkir" at bounding box center [68, 42] width 119 height 21
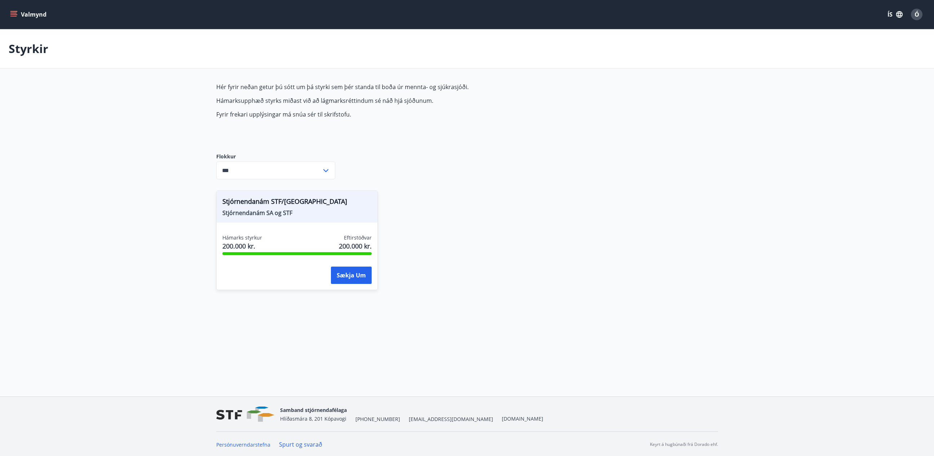
click at [270, 170] on input "***" at bounding box center [268, 171] width 105 height 18
click at [240, 198] on li "Sjúkrasjóður" at bounding box center [276, 198] width 118 height 13
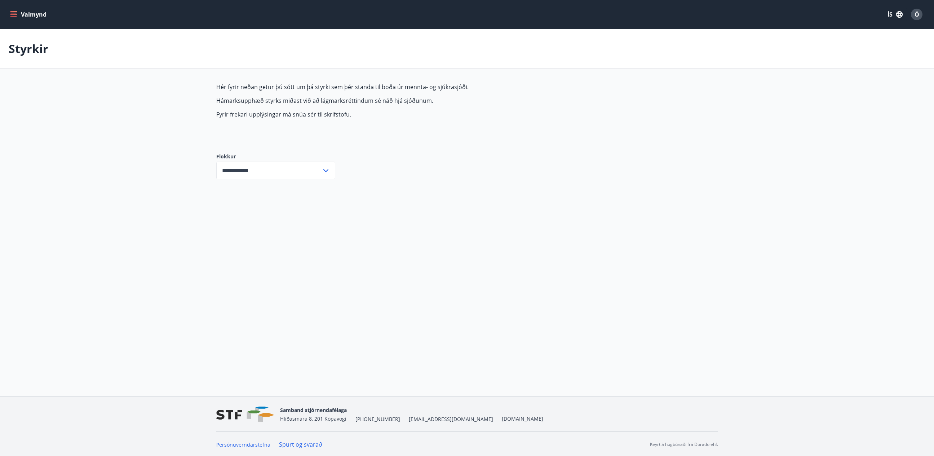
click at [250, 176] on input "**********" at bounding box center [268, 171] width 105 height 18
click at [252, 224] on li "Stjórnendanám SA og STF" at bounding box center [276, 224] width 118 height 13
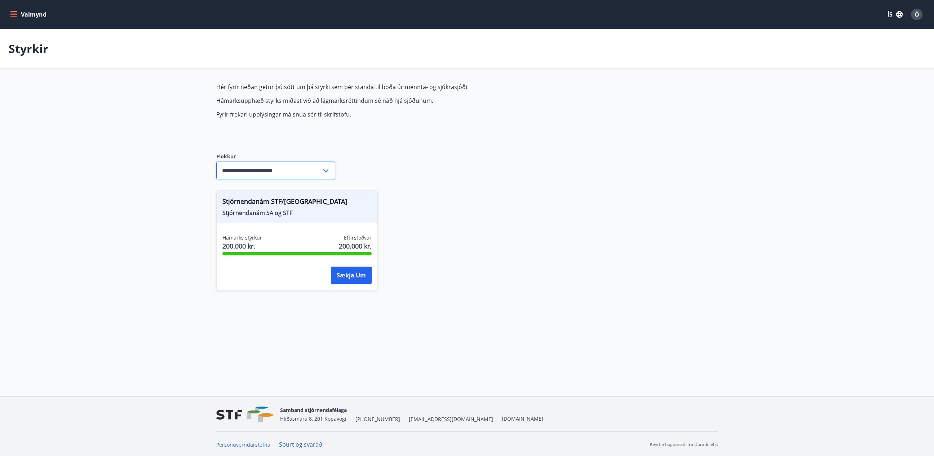
click at [256, 163] on input "**********" at bounding box center [268, 171] width 105 height 18
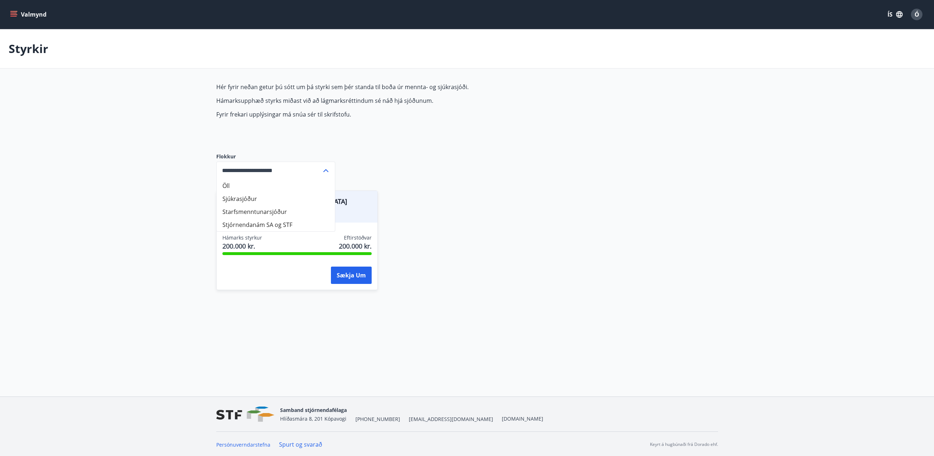
click at [239, 181] on li "Öll" at bounding box center [276, 185] width 118 height 13
type input "***"
click at [17, 13] on icon "menu" at bounding box center [13, 14] width 7 height 7
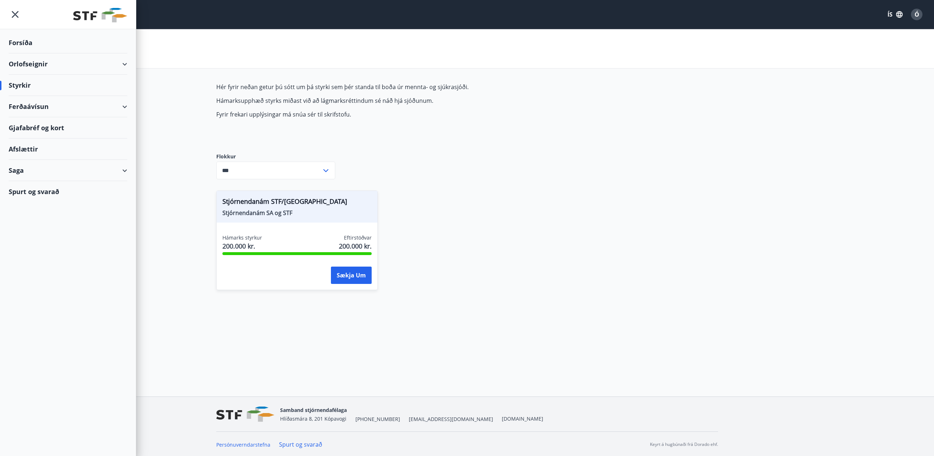
click at [24, 190] on div "Spurt og svarað" at bounding box center [68, 191] width 119 height 21
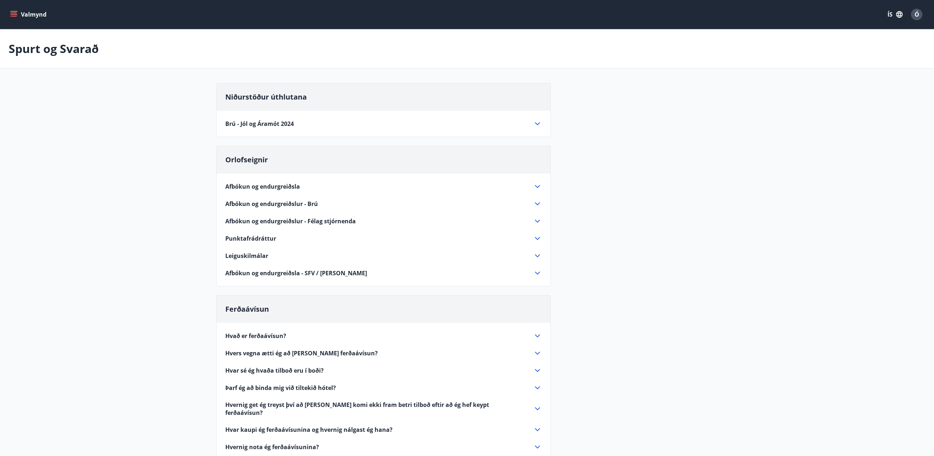
click at [14, 20] on button "Valmynd" at bounding box center [29, 14] width 41 height 13
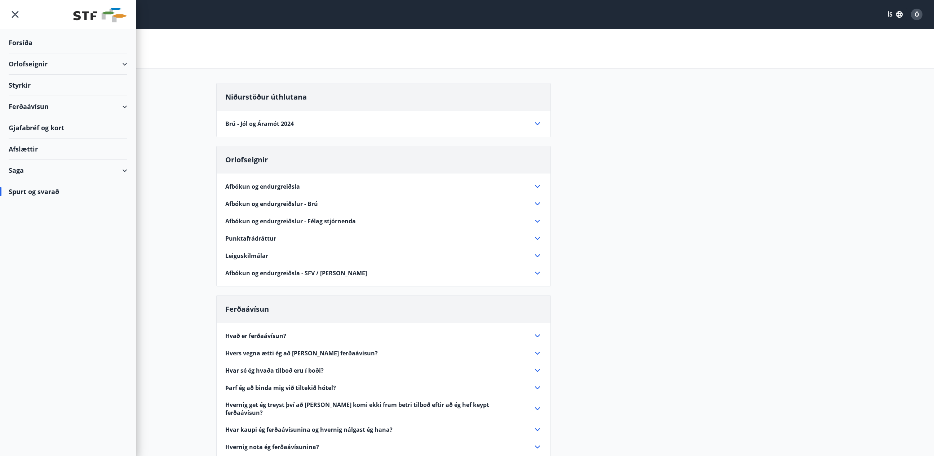
click at [25, 53] on div "Styrkir" at bounding box center [68, 42] width 119 height 21
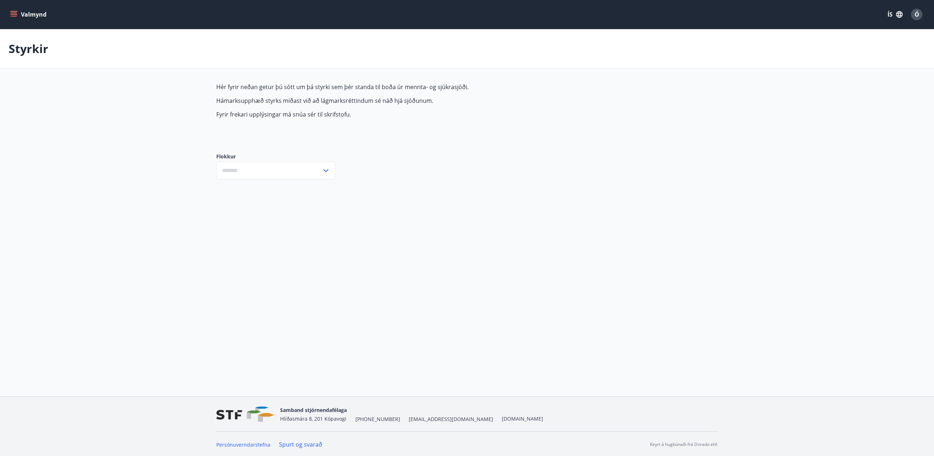
type input "***"
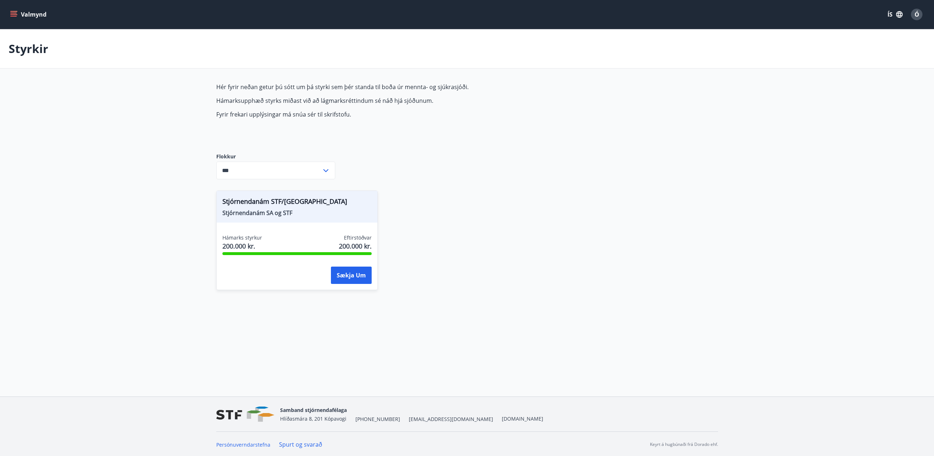
click at [16, 19] on button "Valmynd" at bounding box center [29, 14] width 41 height 13
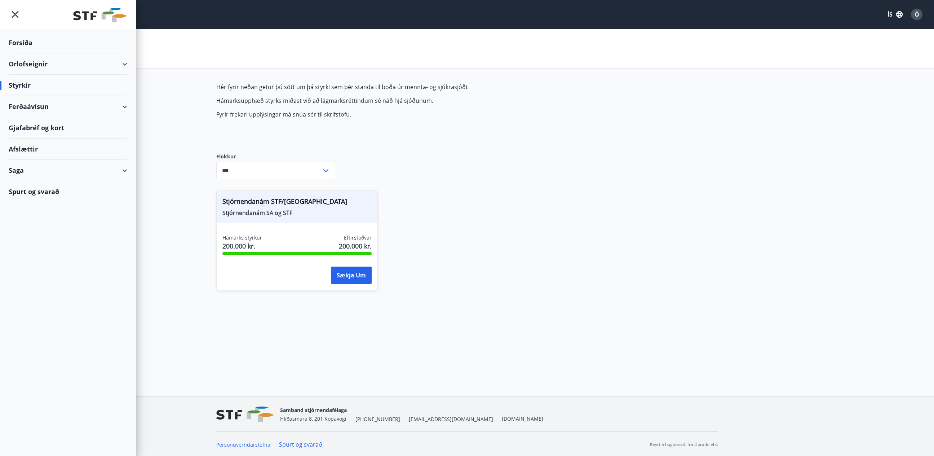
click at [41, 189] on div "Spurt og svarað" at bounding box center [68, 191] width 119 height 21
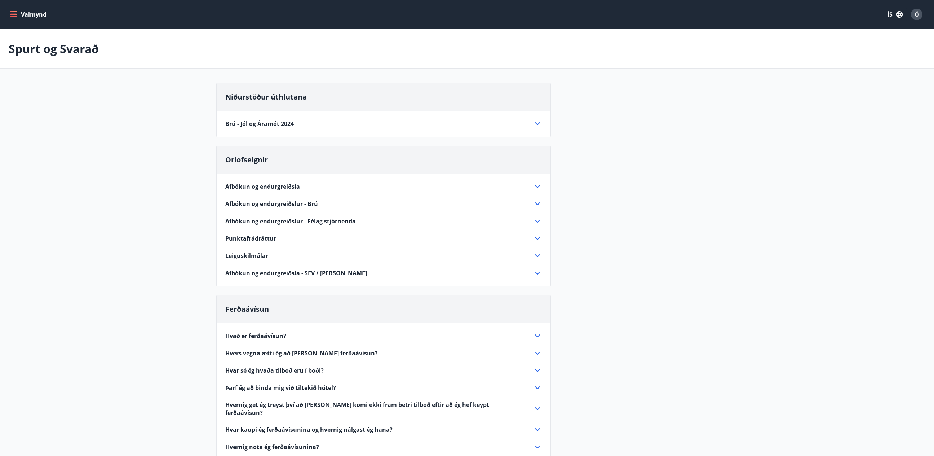
click at [16, 16] on icon "menu" at bounding box center [13, 14] width 7 height 7
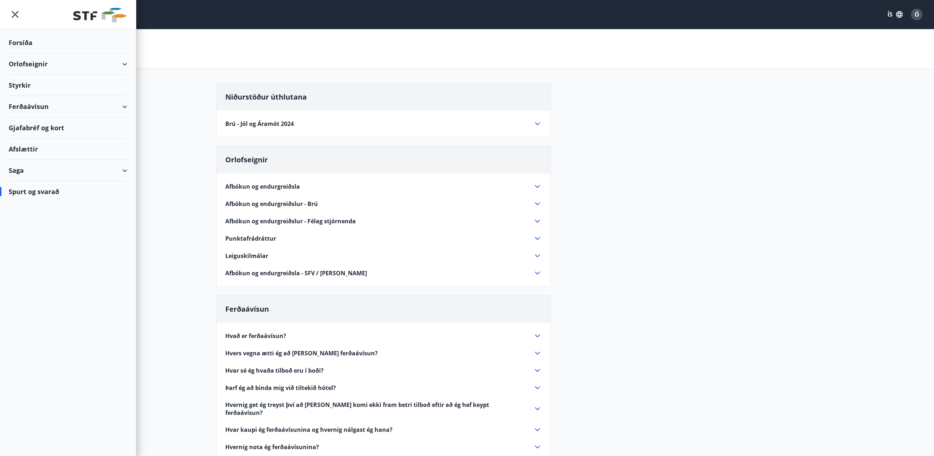
click at [27, 48] on div "Forsíða" at bounding box center [68, 42] width 119 height 21
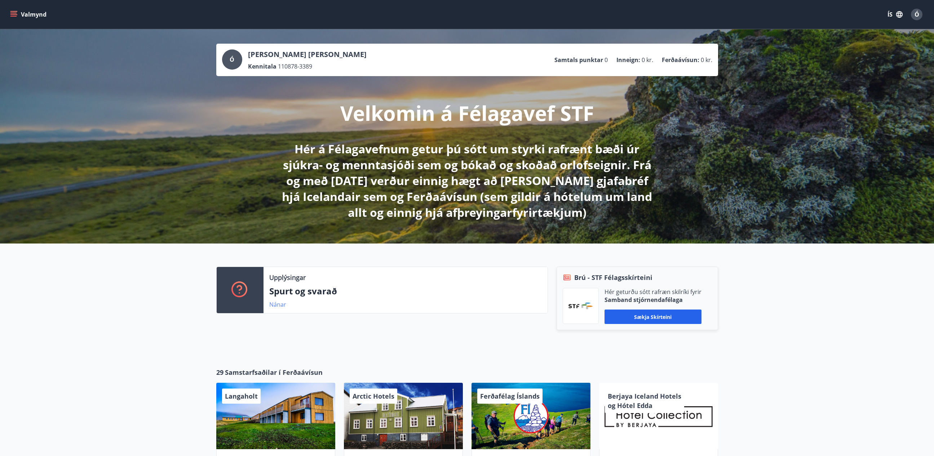
click at [276, 305] on link "Nánar" at bounding box center [277, 304] width 17 height 8
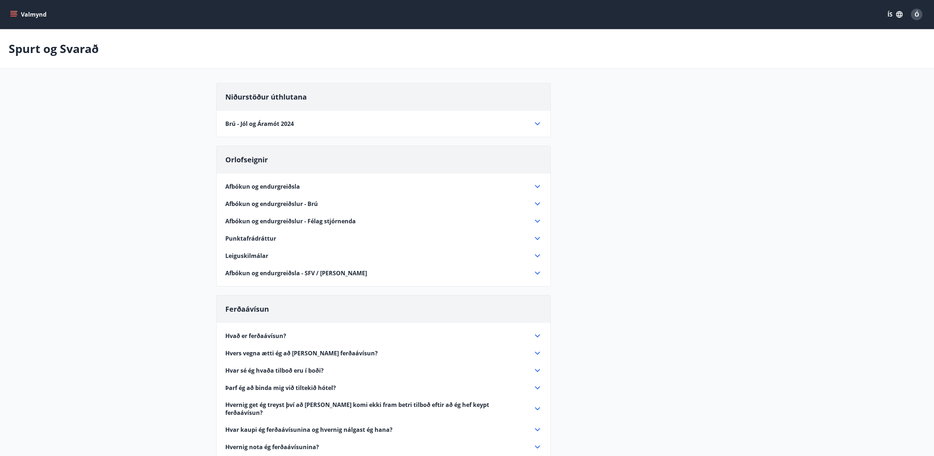
click at [264, 124] on span "Brú - Jól og Áramót 2024" at bounding box center [259, 124] width 69 height 8
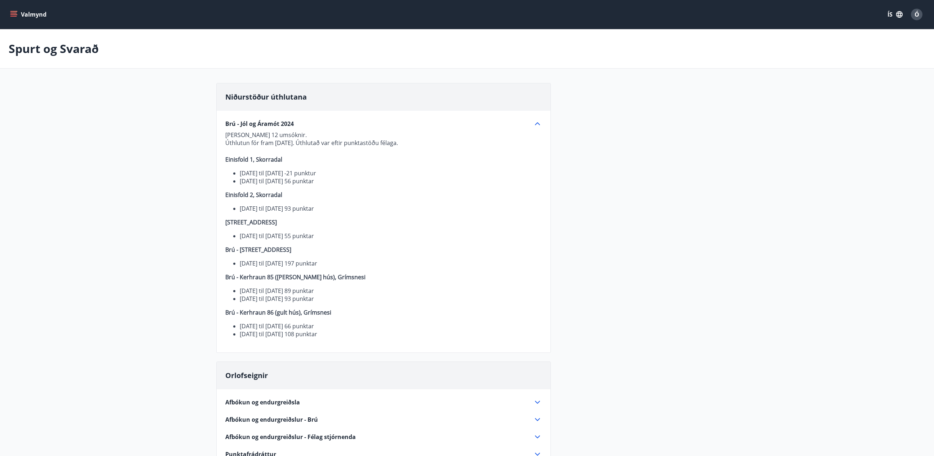
click at [15, 11] on icon "menu" at bounding box center [14, 11] width 8 height 1
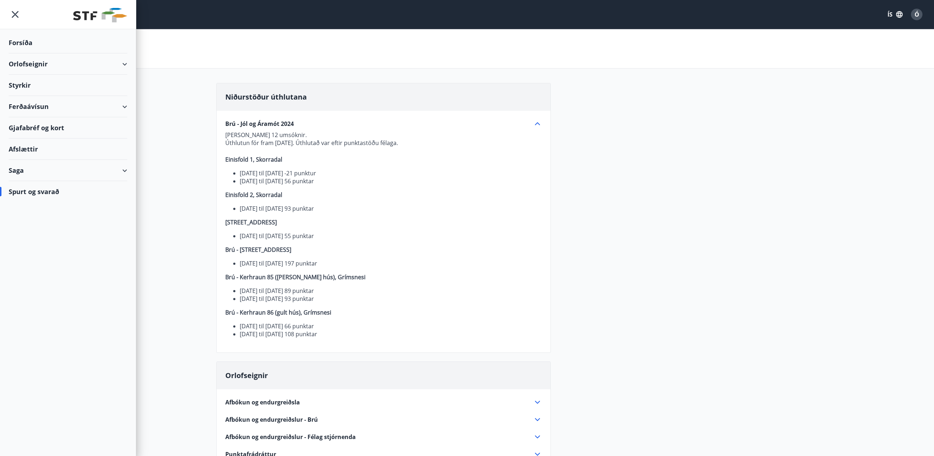
click at [95, 171] on div "Saga" at bounding box center [68, 170] width 119 height 21
click at [35, 219] on div "Umsóknir" at bounding box center [67, 218] width 107 height 15
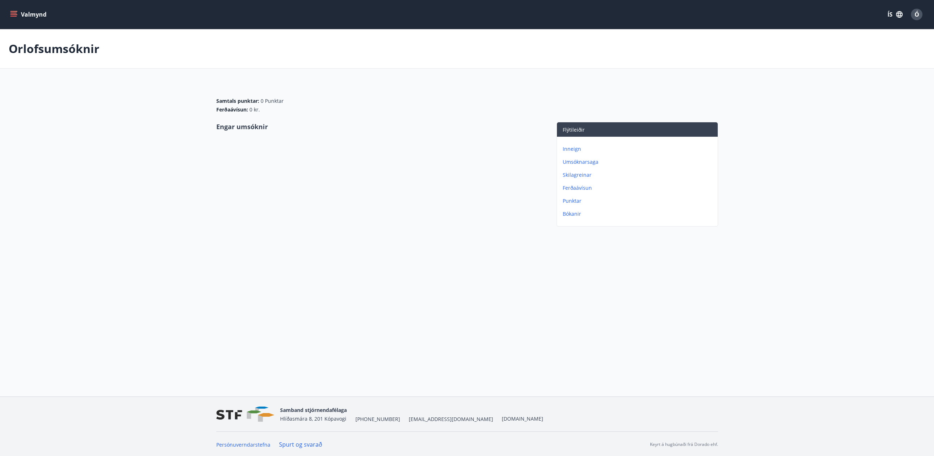
click at [13, 17] on icon "menu" at bounding box center [13, 14] width 7 height 7
drag, startPoint x: 349, startPoint y: 159, endPoint x: 558, endPoint y: 18, distance: 252.3
click at [350, 159] on div "Engar umsóknir" at bounding box center [379, 175] width 326 height 107
